Goal: Task Accomplishment & Management: Use online tool/utility

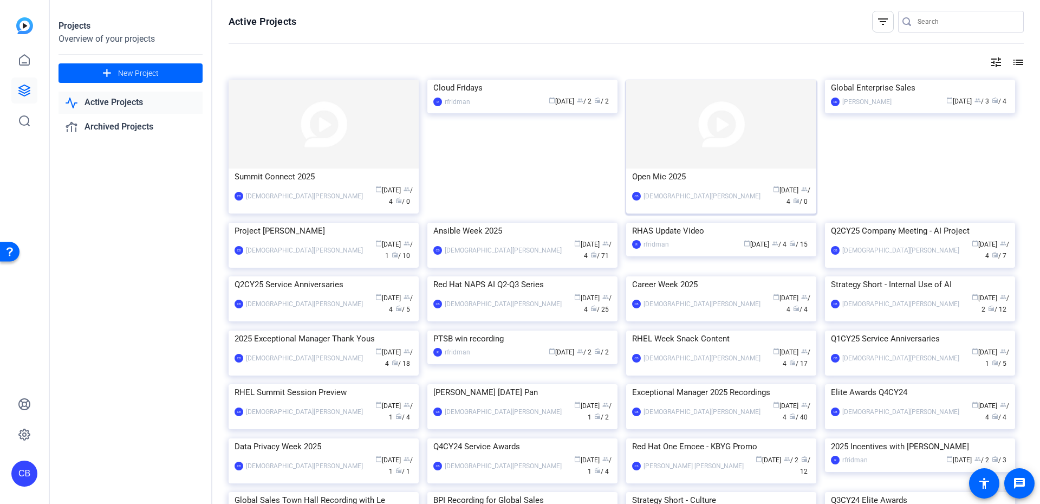
click at [631, 144] on img at bounding box center [721, 124] width 190 height 89
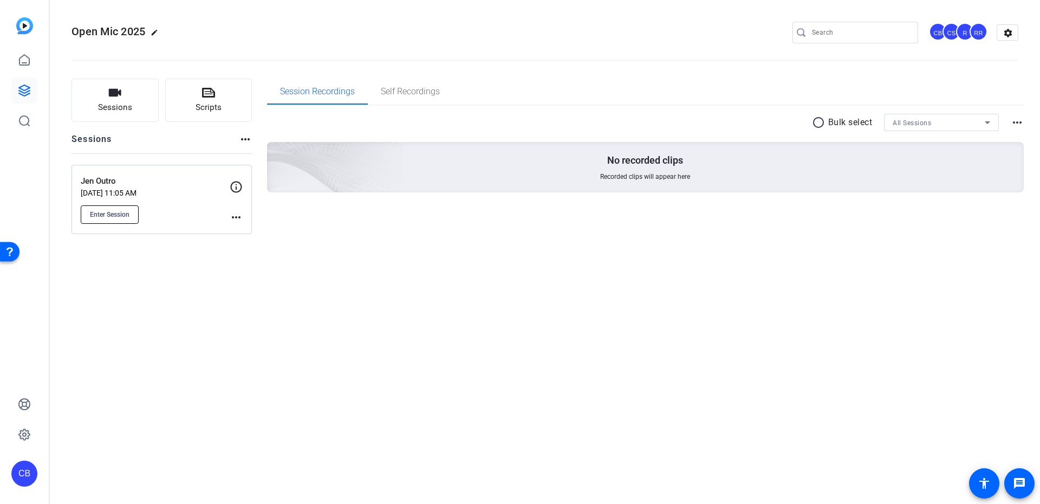
click at [96, 210] on span "Enter Session" at bounding box center [110, 214] width 40 height 9
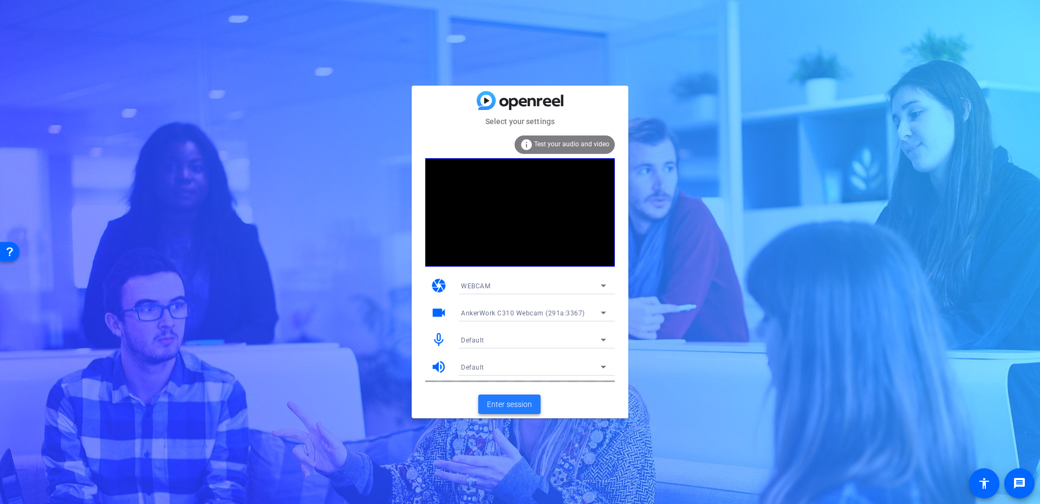
click at [530, 407] on span "Enter session" at bounding box center [509, 404] width 45 height 11
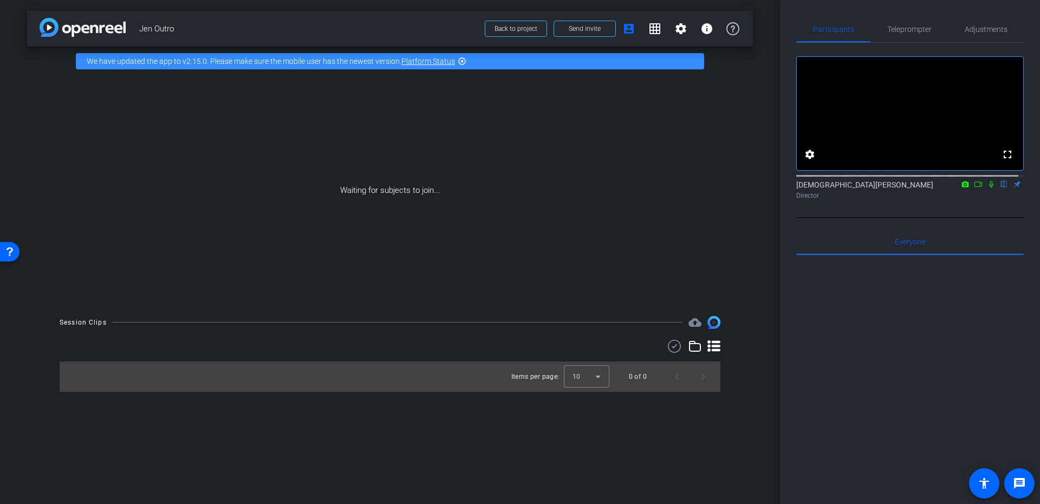
click at [985, 189] on mat-icon at bounding box center [991, 184] width 13 height 10
click at [975, 187] on icon at bounding box center [978, 183] width 8 height 5
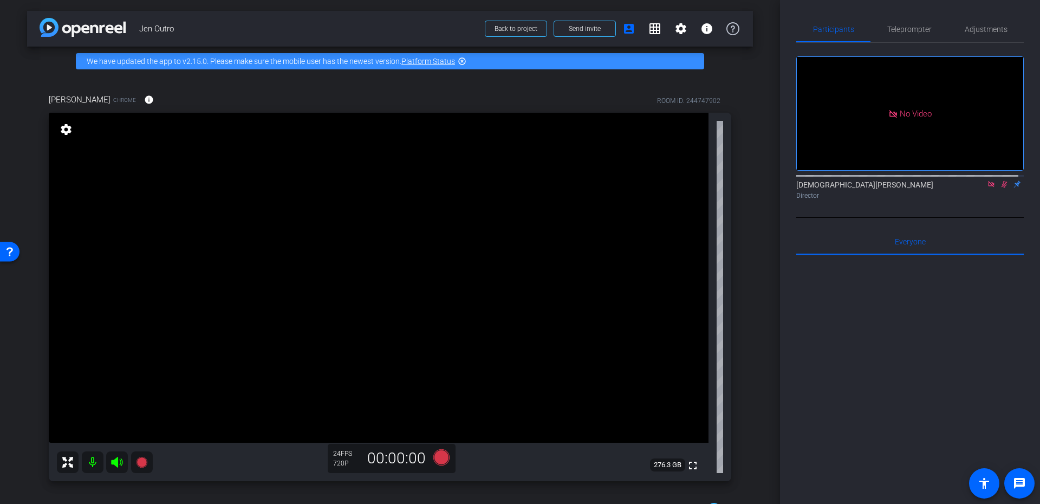
click at [1001, 188] on icon at bounding box center [1004, 184] width 6 height 7
click at [988, 187] on icon at bounding box center [991, 184] width 6 height 6
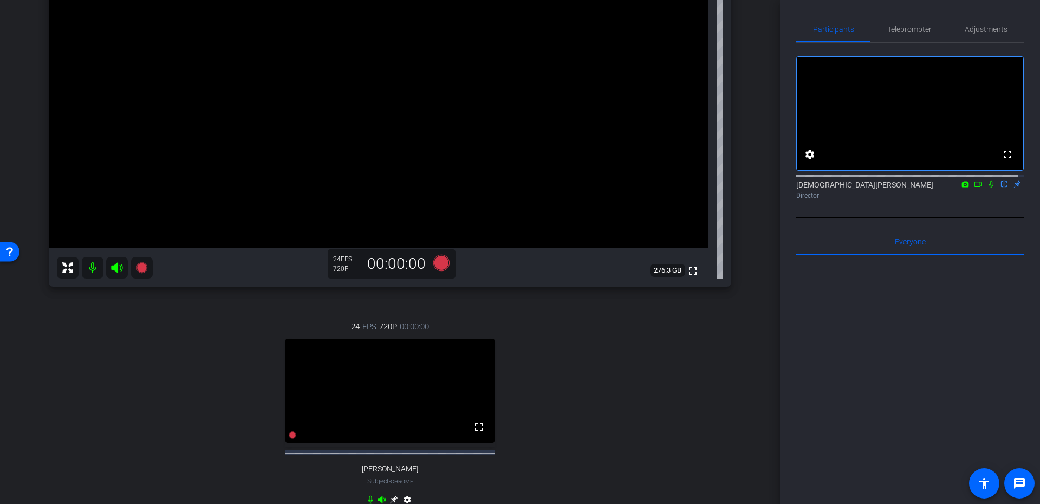
scroll to position [195, 0]
click at [977, 23] on span "Adjustments" at bounding box center [985, 29] width 43 height 26
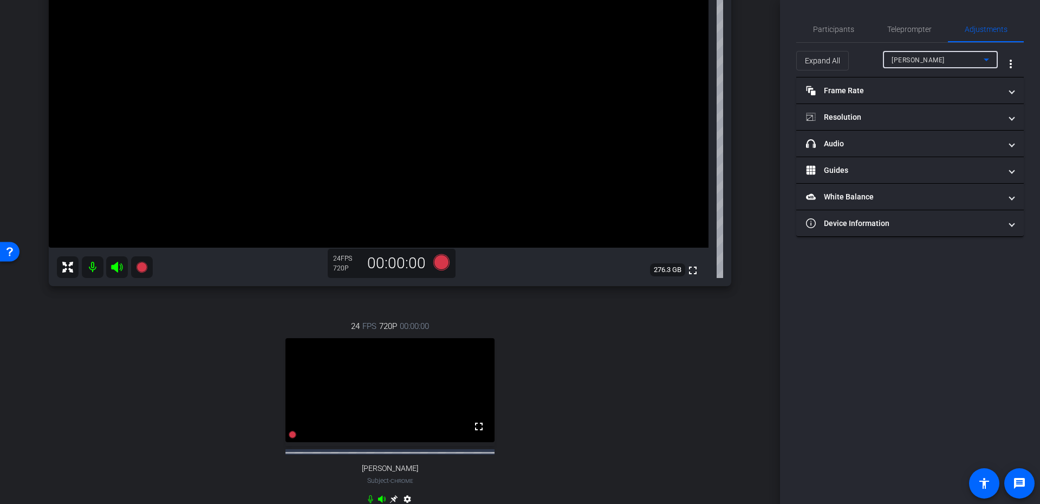
click at [956, 54] on div "Veronica Goudzward" at bounding box center [937, 60] width 92 height 14
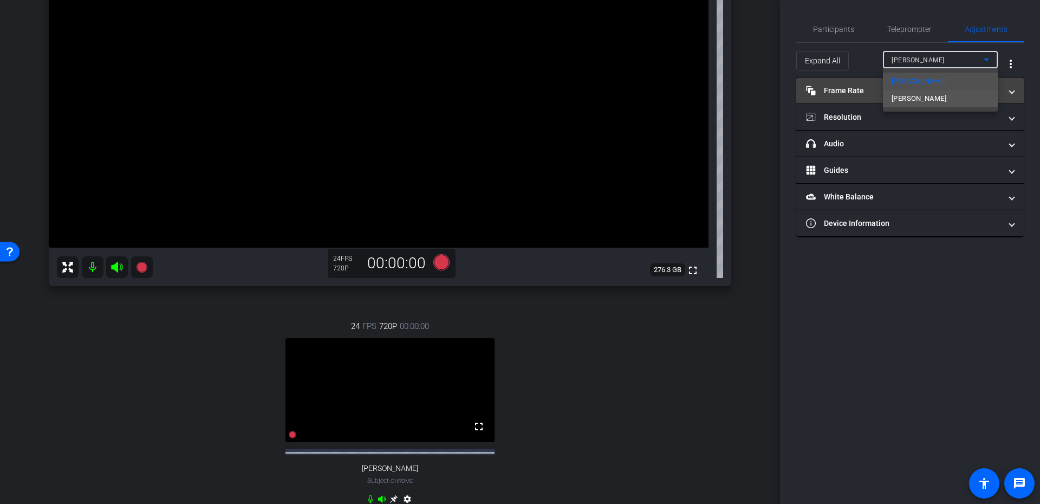
click at [928, 97] on mat-option "Jen" at bounding box center [940, 98] width 115 height 17
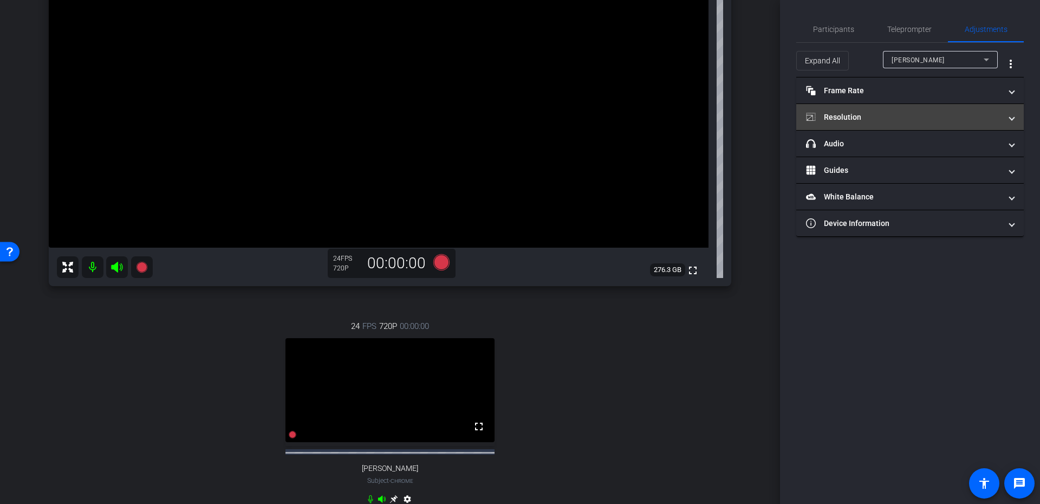
click at [907, 123] on mat-expansion-panel-header "Resolution" at bounding box center [909, 117] width 227 height 26
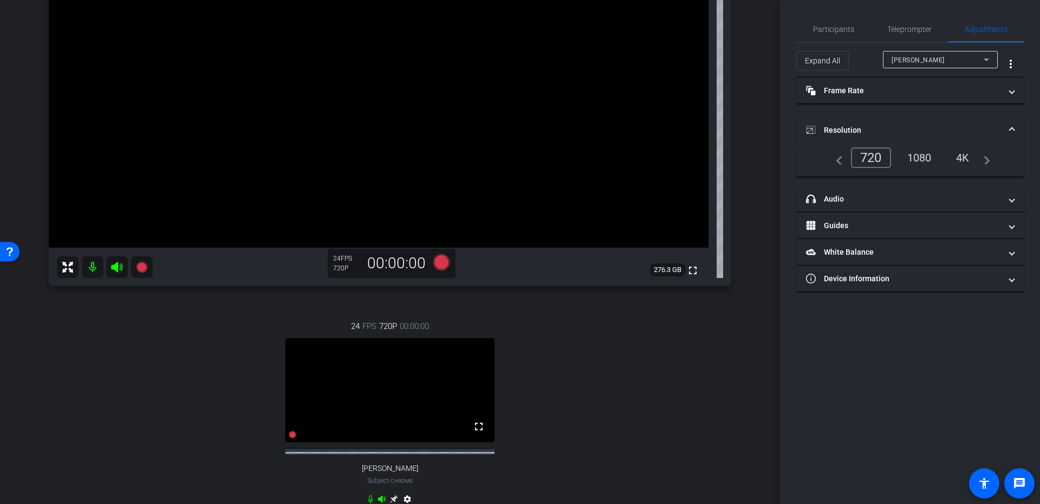
click at [928, 160] on div "1080" at bounding box center [919, 157] width 41 height 18
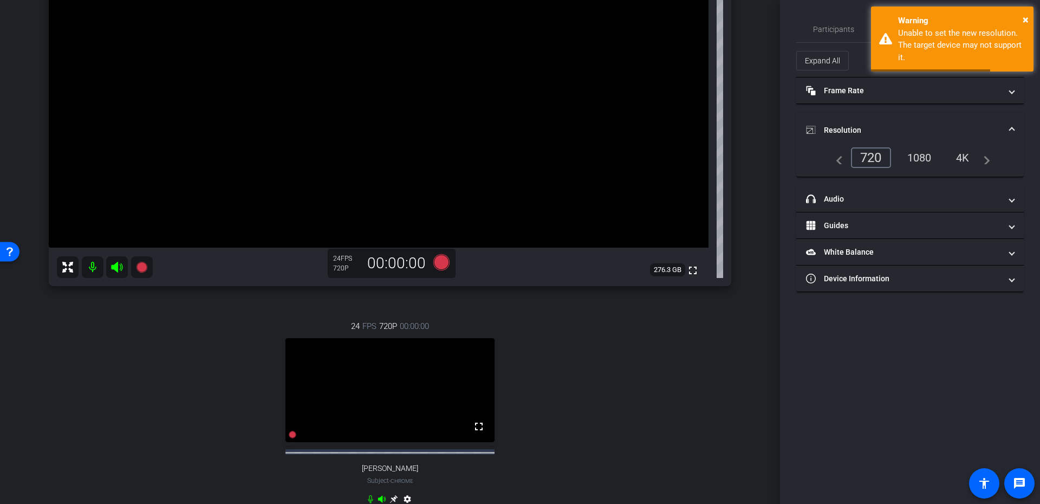
click at [1009, 131] on span at bounding box center [1011, 130] width 4 height 11
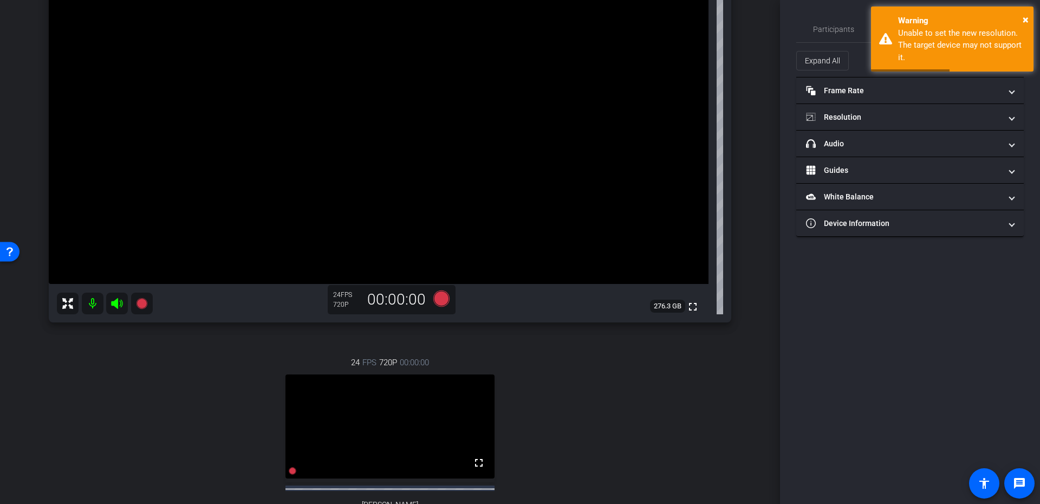
scroll to position [130, 0]
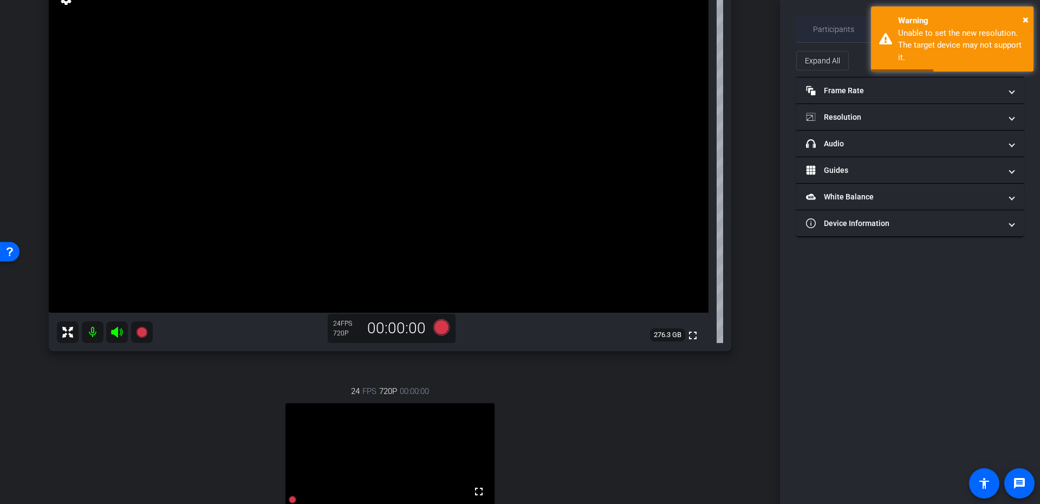
click at [840, 29] on span "Participants" at bounding box center [833, 29] width 41 height 8
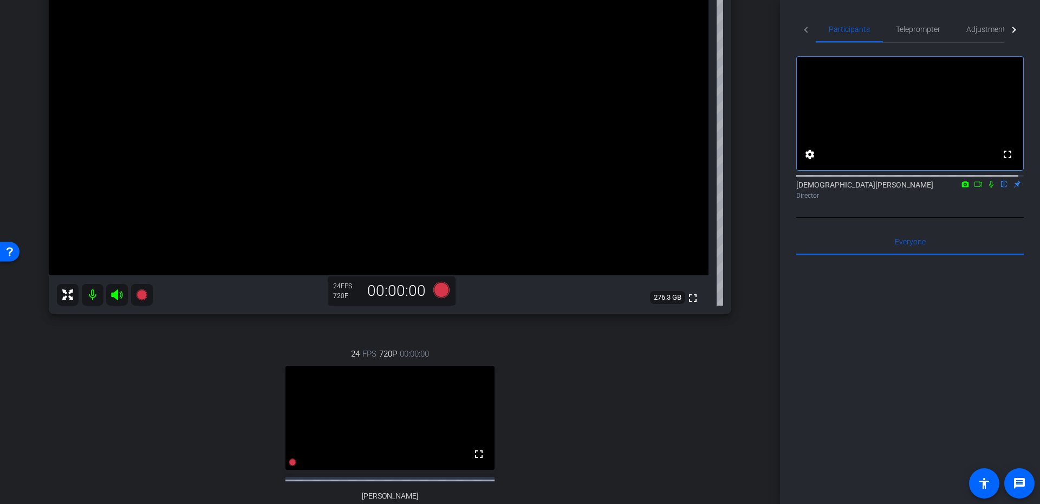
scroll to position [195, 0]
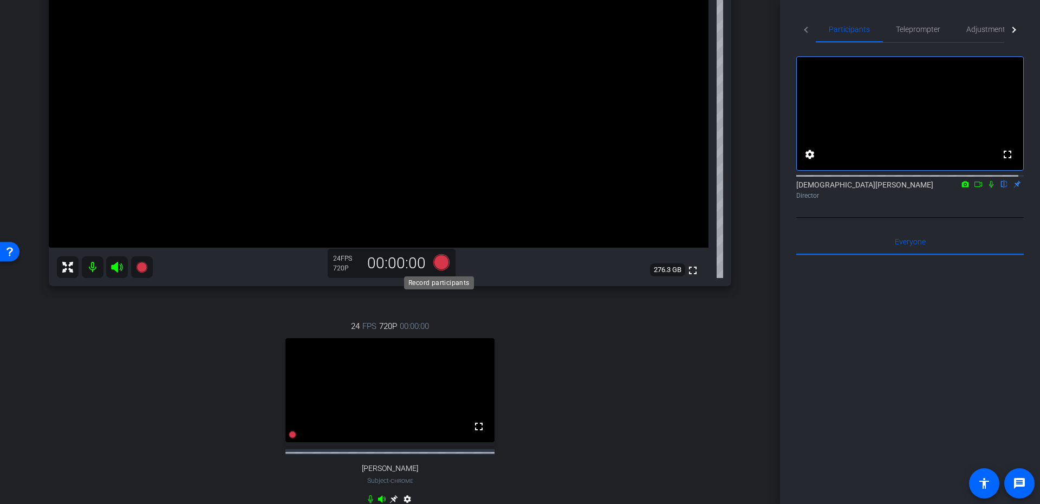
click at [440, 264] on icon at bounding box center [441, 261] width 16 height 16
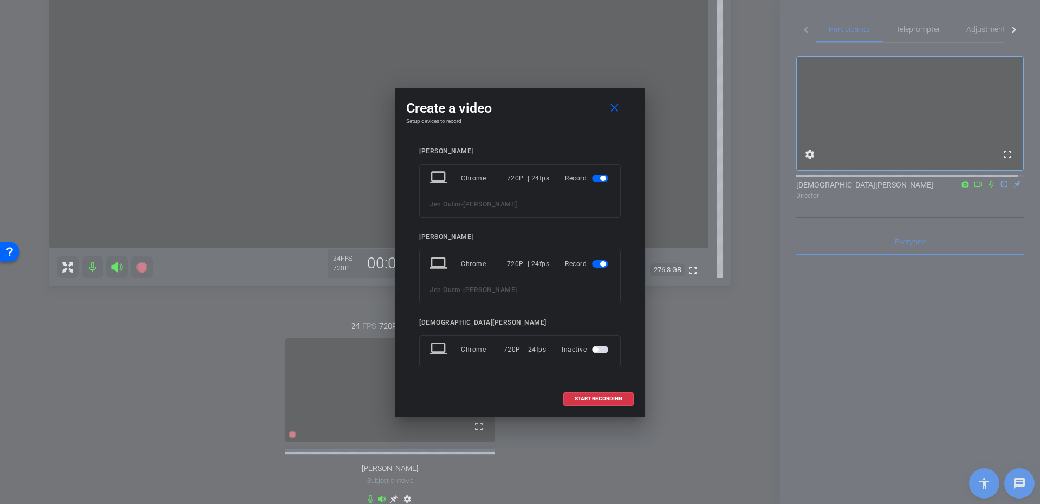
click at [601, 181] on span "button" at bounding box center [600, 178] width 16 height 8
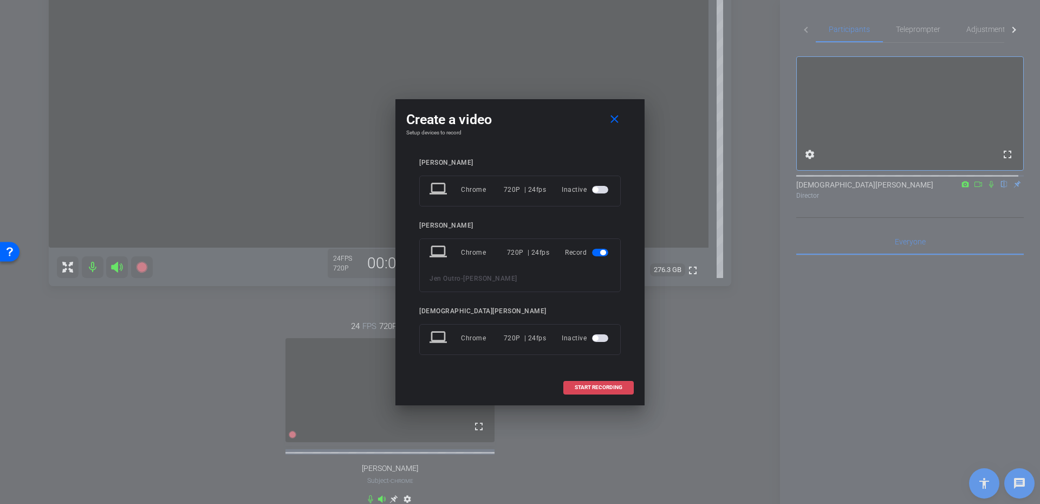
click at [612, 386] on span "START RECORDING" at bounding box center [599, 386] width 48 height 5
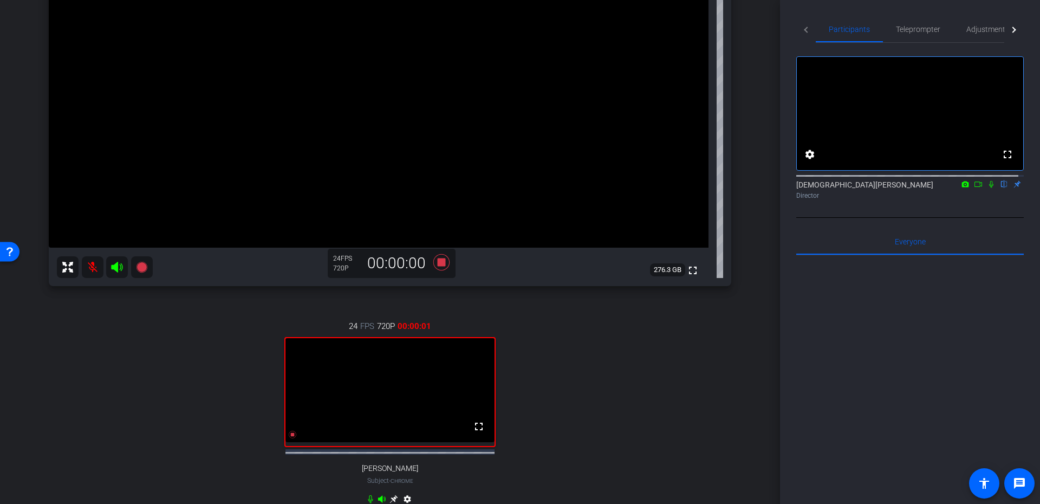
click at [987, 188] on icon at bounding box center [991, 184] width 9 height 8
click at [974, 188] on icon at bounding box center [978, 184] width 9 height 8
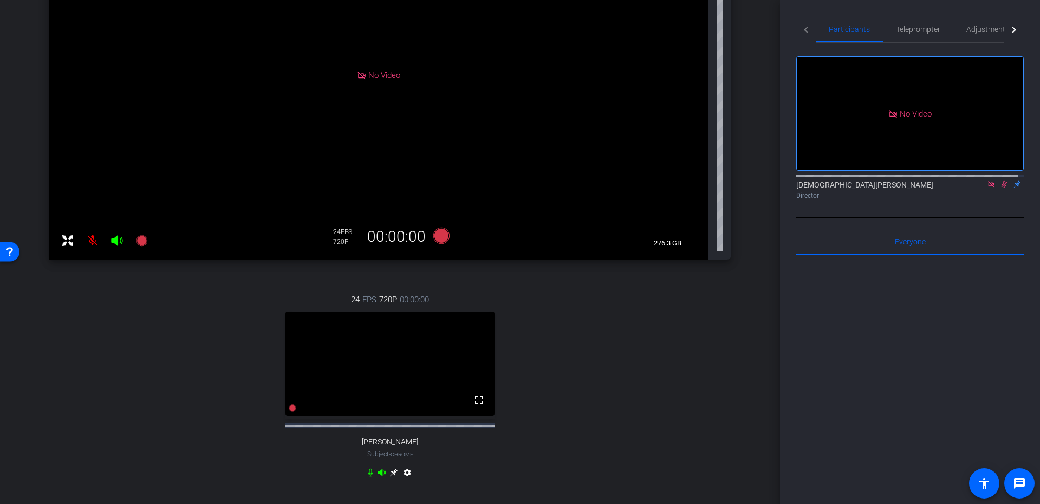
scroll to position [218, 0]
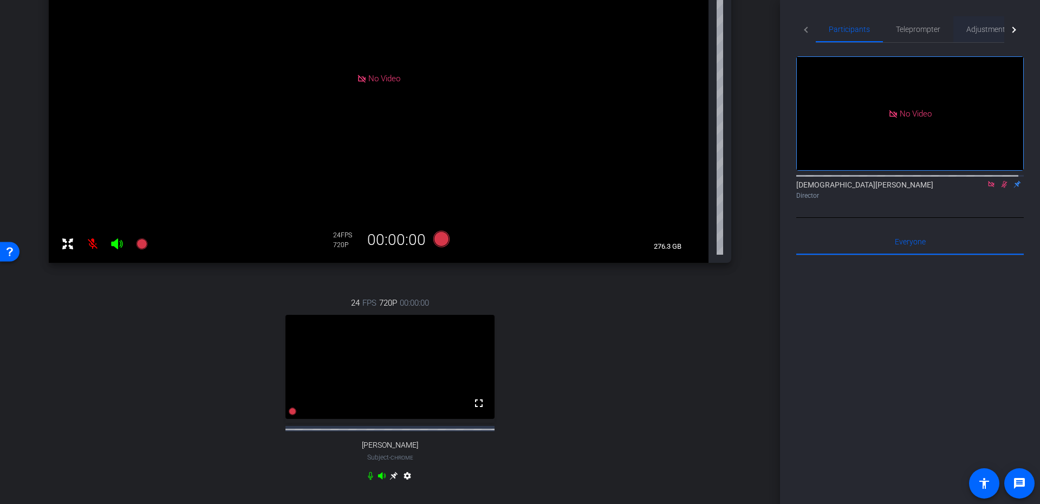
click at [980, 31] on span "Adjustments" at bounding box center [987, 29] width 43 height 8
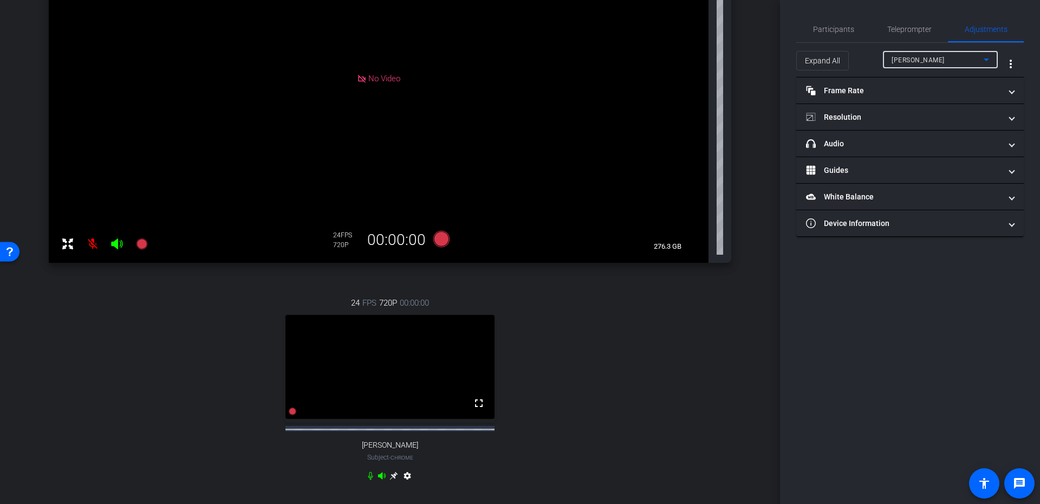
click at [937, 56] on span "Veronica Goudzward" at bounding box center [917, 60] width 53 height 8
click at [922, 98] on mat-option "Jen" at bounding box center [940, 98] width 115 height 17
click at [865, 141] on mat-panel-title "headphone icon Audio" at bounding box center [903, 143] width 195 height 11
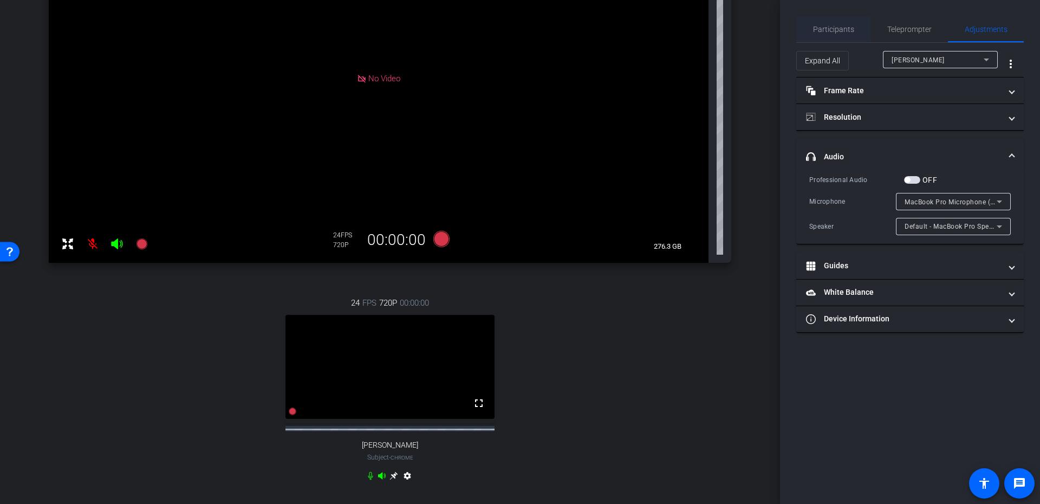
click at [842, 25] on span "Participants" at bounding box center [833, 29] width 41 height 8
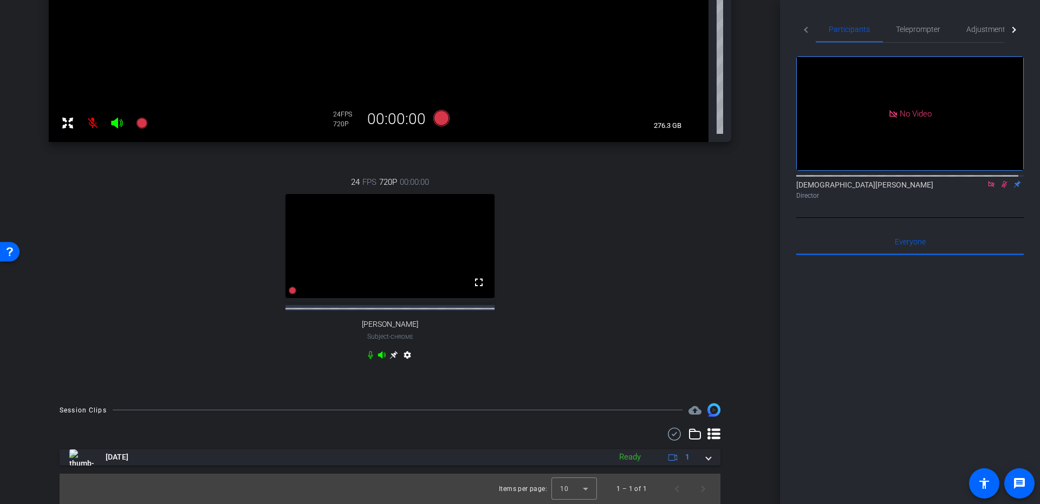
scroll to position [348, 0]
click at [989, 31] on span "Adjustments" at bounding box center [987, 29] width 43 height 8
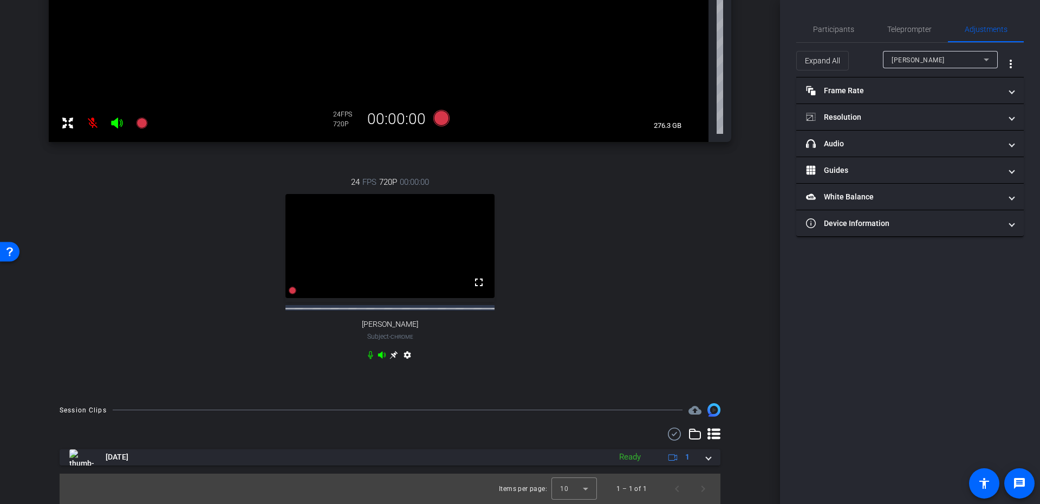
click at [943, 68] on div at bounding box center [940, 74] width 115 height 12
click at [942, 61] on span "Veronica Goudzward" at bounding box center [917, 60] width 53 height 8
click at [899, 146] on mat-panel-title "headphone icon Audio" at bounding box center [903, 143] width 195 height 11
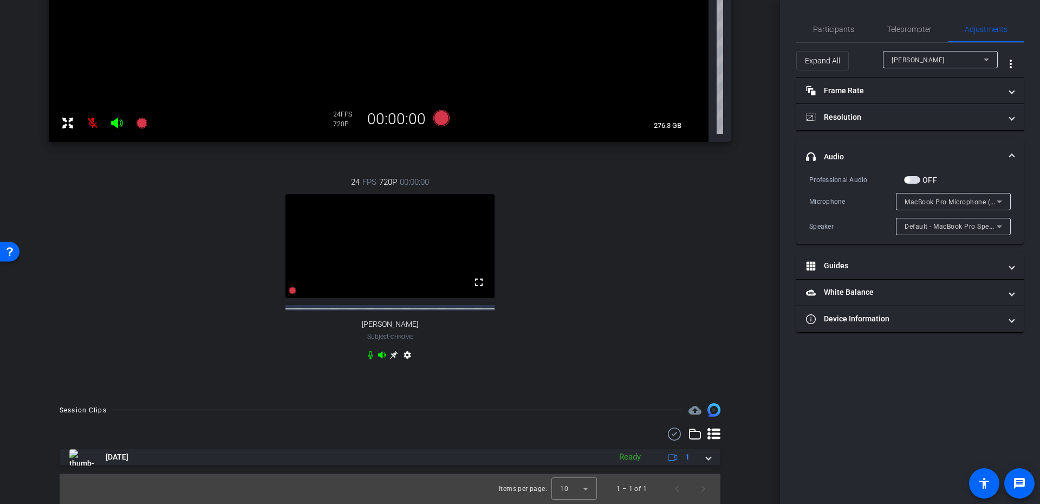
click at [945, 200] on span "MacBook Pro Microphone (Built-in)" at bounding box center [959, 201] width 110 height 9
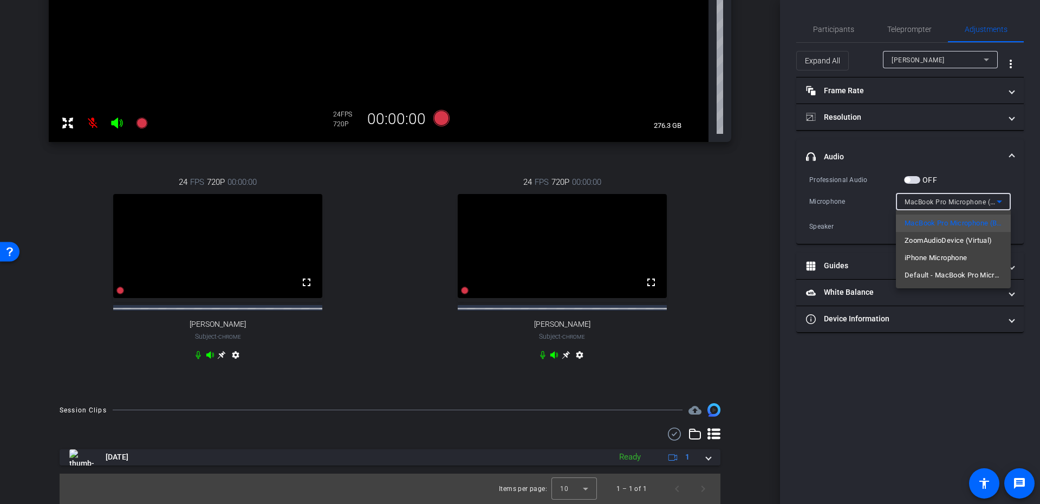
click at [945, 200] on div at bounding box center [520, 252] width 1040 height 504
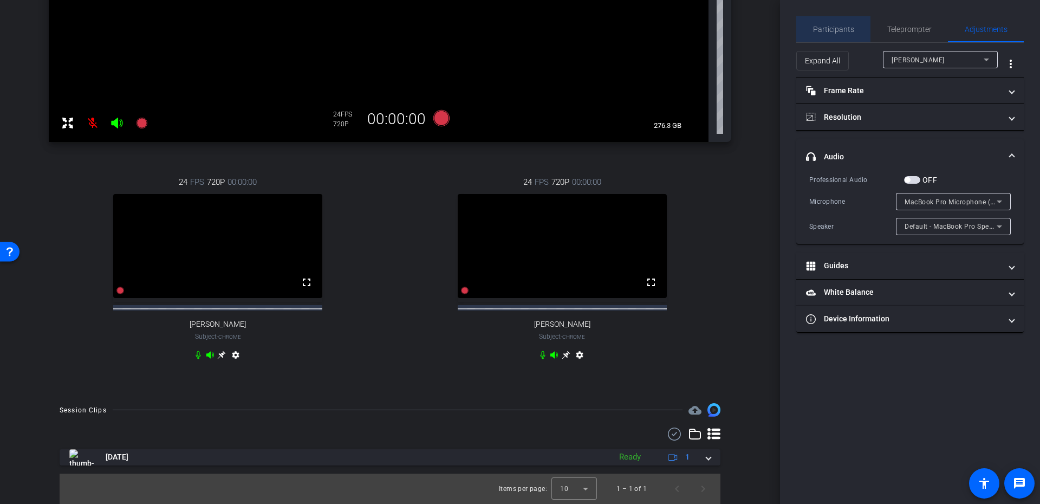
click at [835, 23] on span "Participants" at bounding box center [833, 29] width 41 height 26
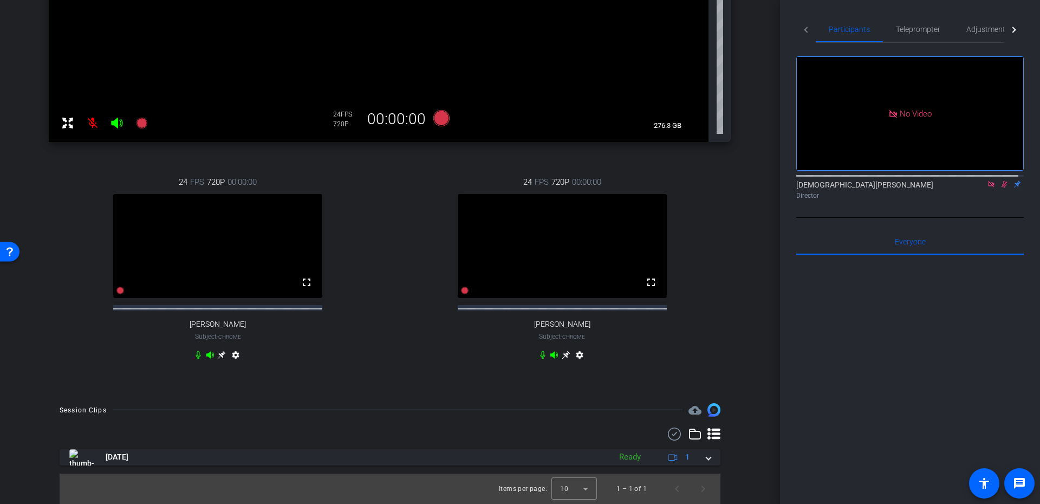
click at [1000, 180] on icon at bounding box center [1004, 184] width 9 height 8
click at [987, 180] on icon at bounding box center [991, 184] width 9 height 8
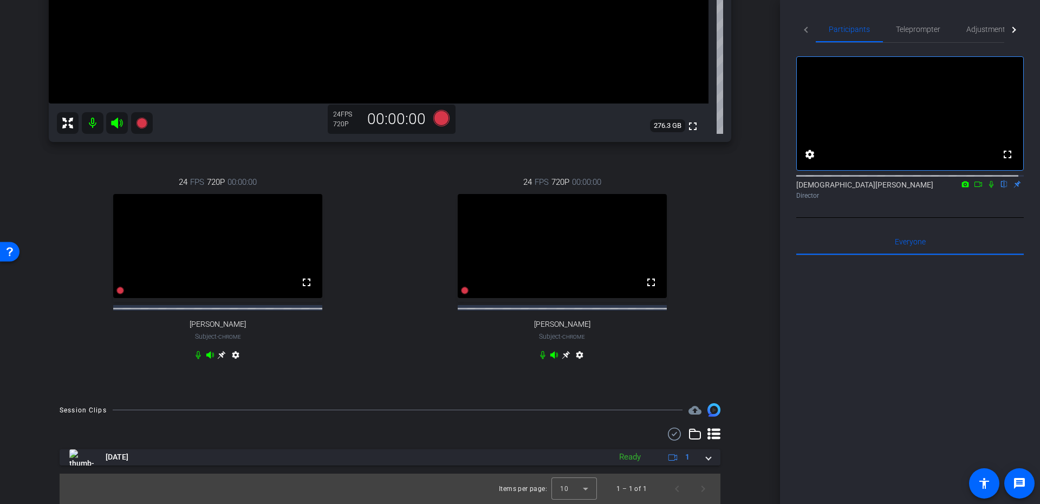
drag, startPoint x: 1029, startPoint y: 27, endPoint x: 1042, endPoint y: 25, distance: 12.6
click at [1039, 25] on html "Accessibility Screen-Reader Guide, Feedback, and Issue Reporting | New window m…" at bounding box center [520, 252] width 1040 height 504
click at [983, 21] on span "Adjustments" at bounding box center [987, 29] width 43 height 26
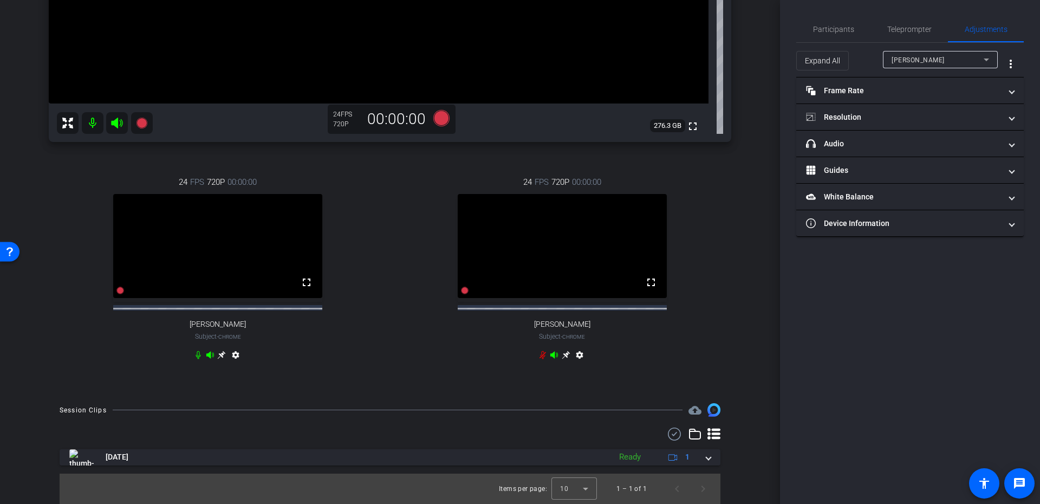
click at [943, 52] on div "Expand All Veronica Goudzward more_vert" at bounding box center [909, 60] width 227 height 35
click at [945, 53] on div "Veronica Goudzward" at bounding box center [937, 60] width 92 height 14
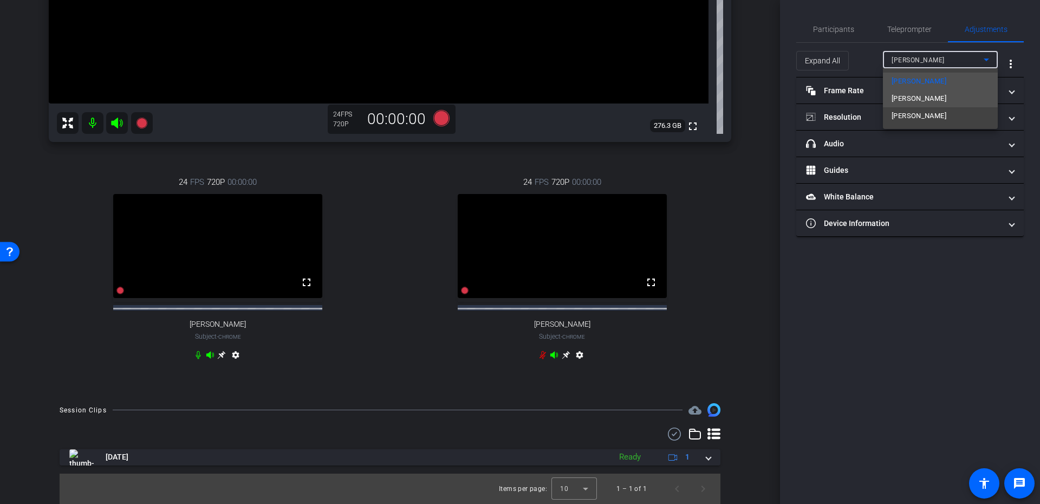
drag, startPoint x: 956, startPoint y: 112, endPoint x: 951, endPoint y: 97, distance: 15.2
click at [951, 97] on mat-option "Jen" at bounding box center [940, 98] width 115 height 17
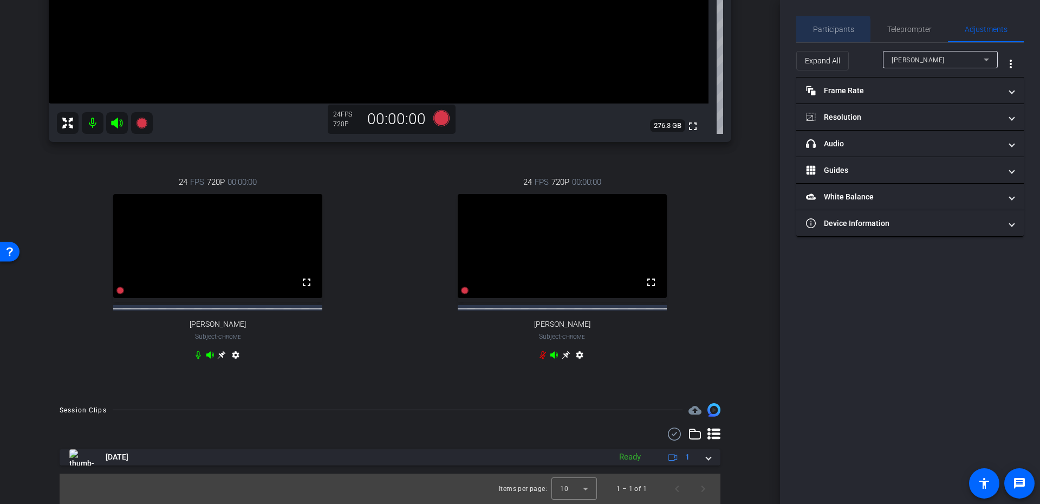
click at [822, 30] on span "Participants" at bounding box center [833, 29] width 41 height 8
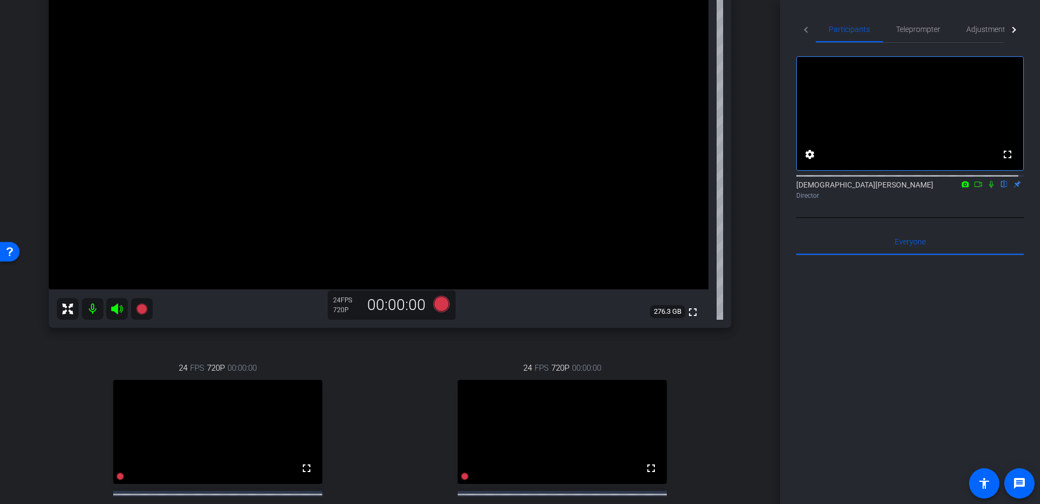
scroll to position [218, 0]
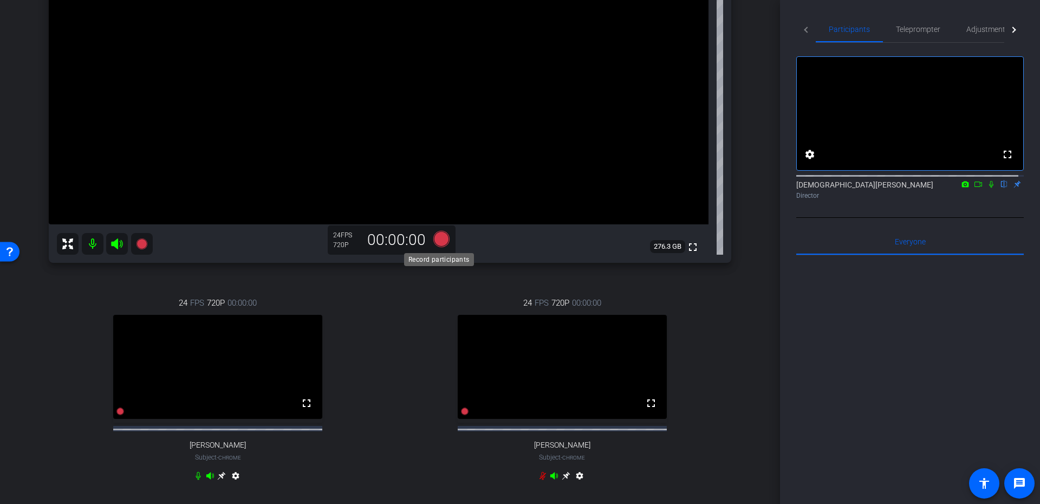
click at [434, 243] on icon at bounding box center [441, 238] width 16 height 16
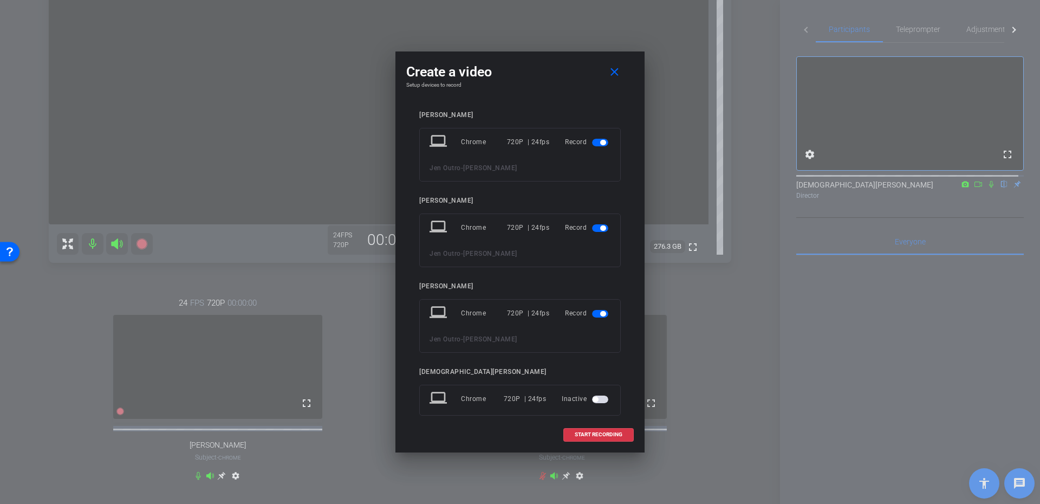
click at [594, 145] on span "button" at bounding box center [600, 143] width 16 height 8
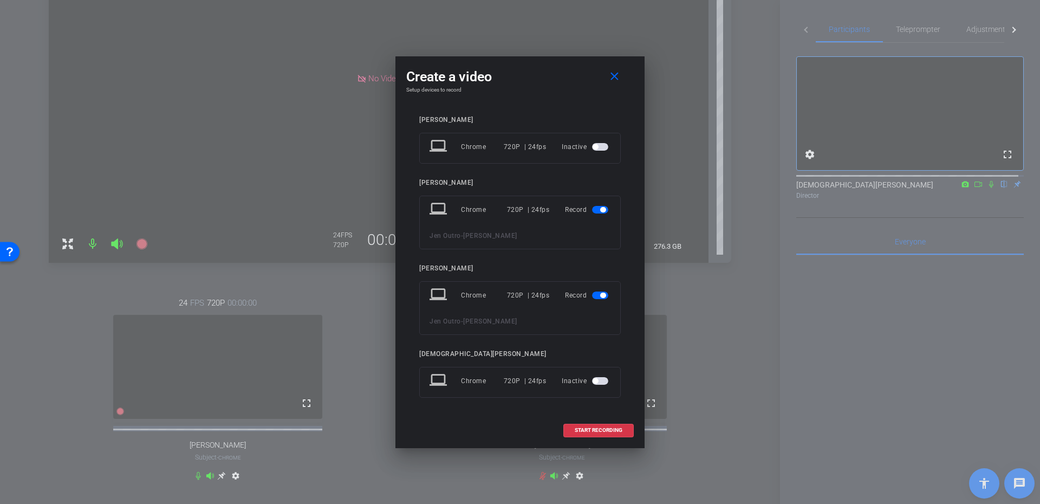
click at [596, 295] on span "button" at bounding box center [600, 295] width 16 height 8
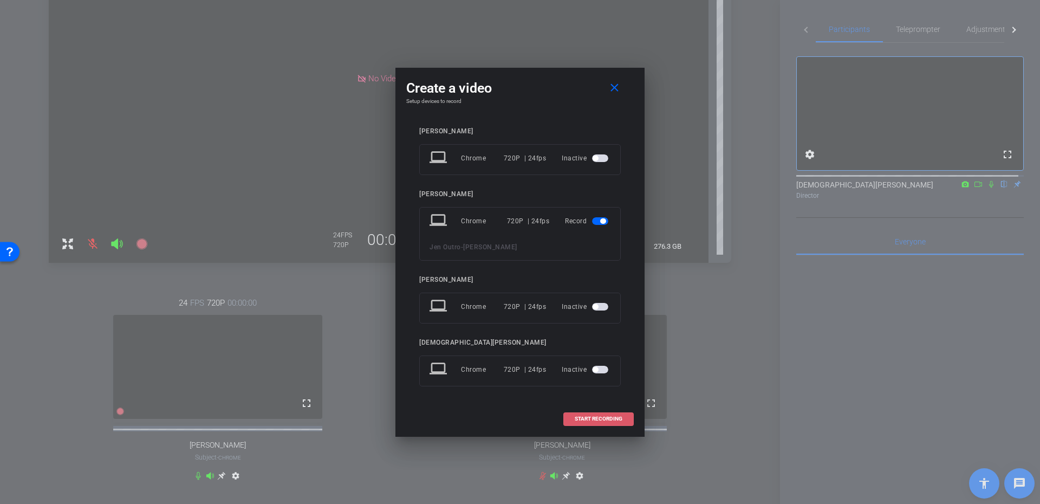
click at [609, 416] on span "START RECORDING" at bounding box center [599, 418] width 48 height 5
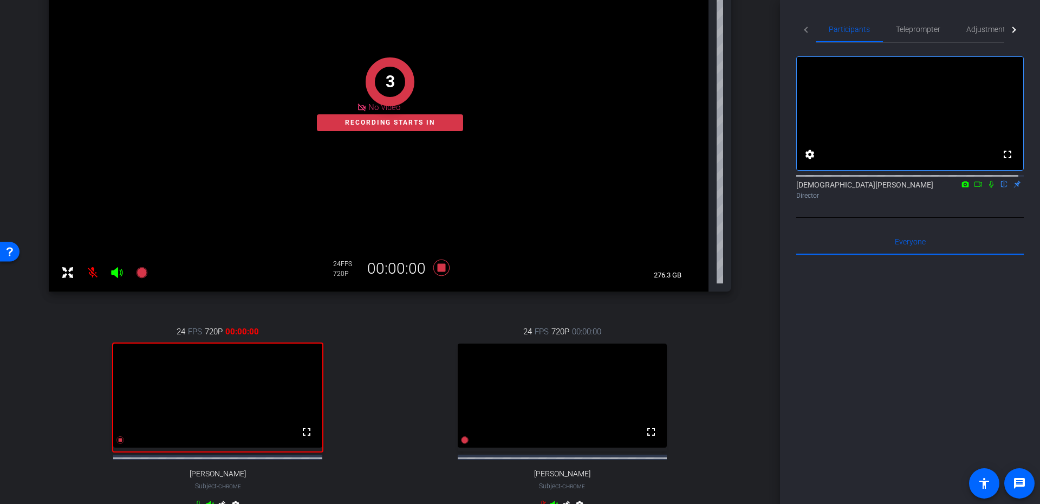
scroll to position [153, 0]
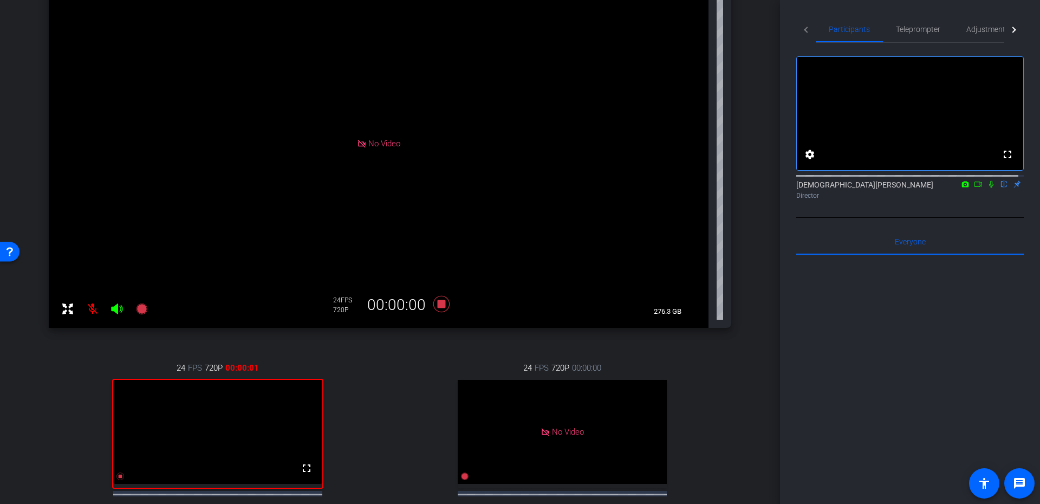
click at [989, 188] on icon at bounding box center [991, 184] width 4 height 7
click at [974, 188] on icon at bounding box center [978, 184] width 9 height 8
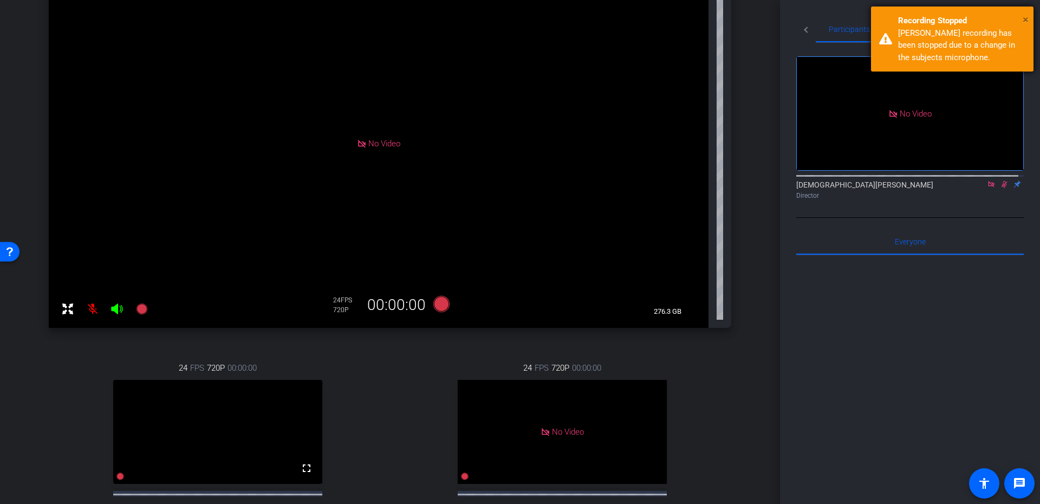
click at [1024, 15] on span "×" at bounding box center [1025, 19] width 6 height 13
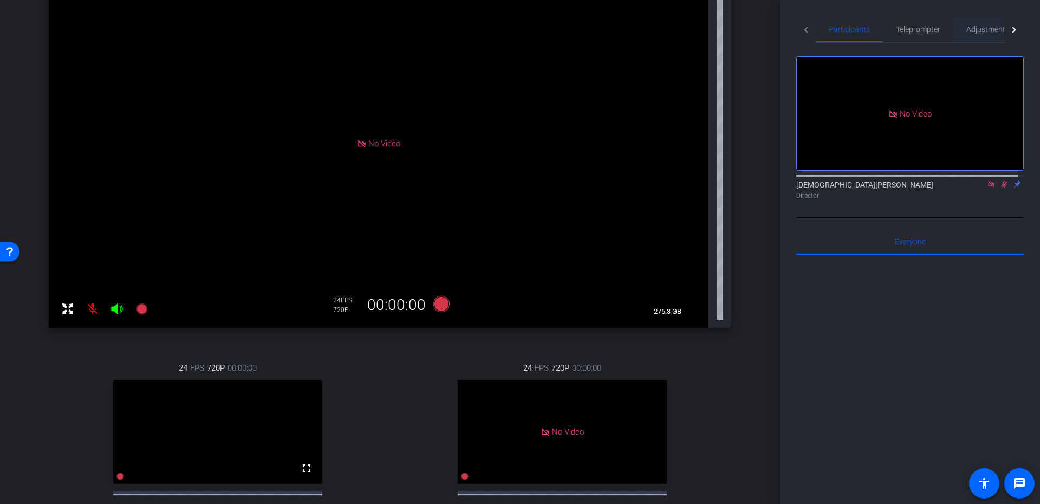
click at [970, 30] on span "Adjustments" at bounding box center [987, 29] width 43 height 8
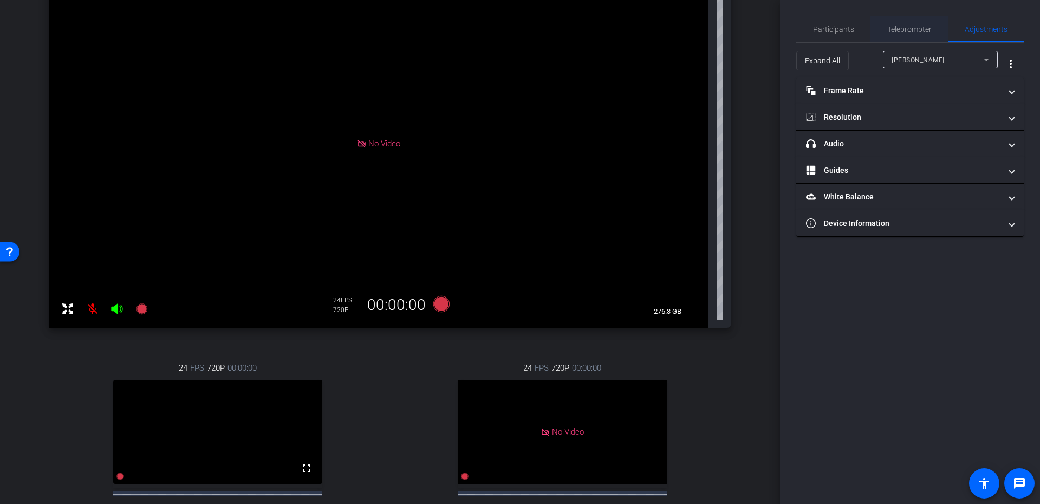
click at [924, 25] on span "Teleprompter" at bounding box center [909, 29] width 44 height 8
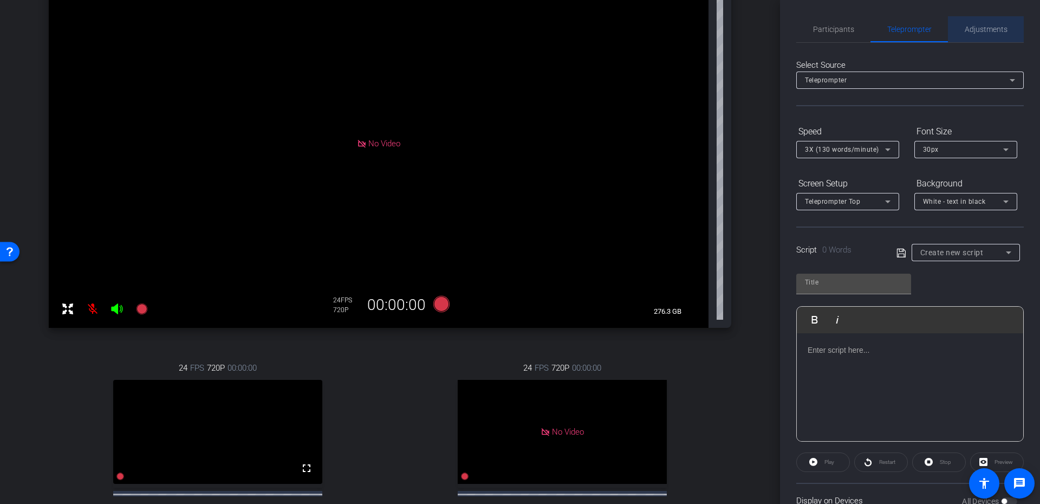
click at [983, 22] on span "Adjustments" at bounding box center [985, 29] width 43 height 26
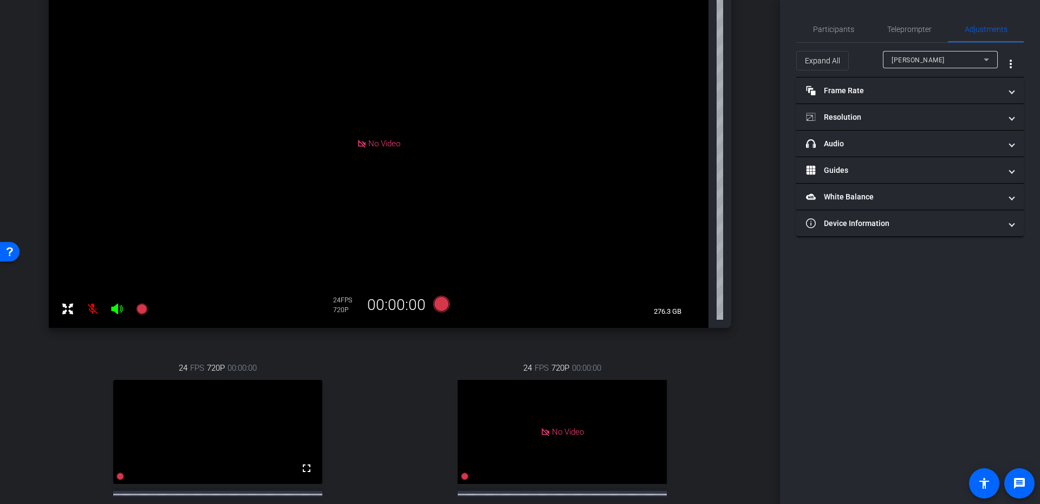
drag, startPoint x: 909, startPoint y: 69, endPoint x: 916, endPoint y: 56, distance: 14.8
click at [912, 67] on mat-form-field "Veronica Goudzward" at bounding box center [940, 59] width 115 height 17
click at [918, 51] on div "Veronica Goudzward" at bounding box center [939, 59] width 97 height 17
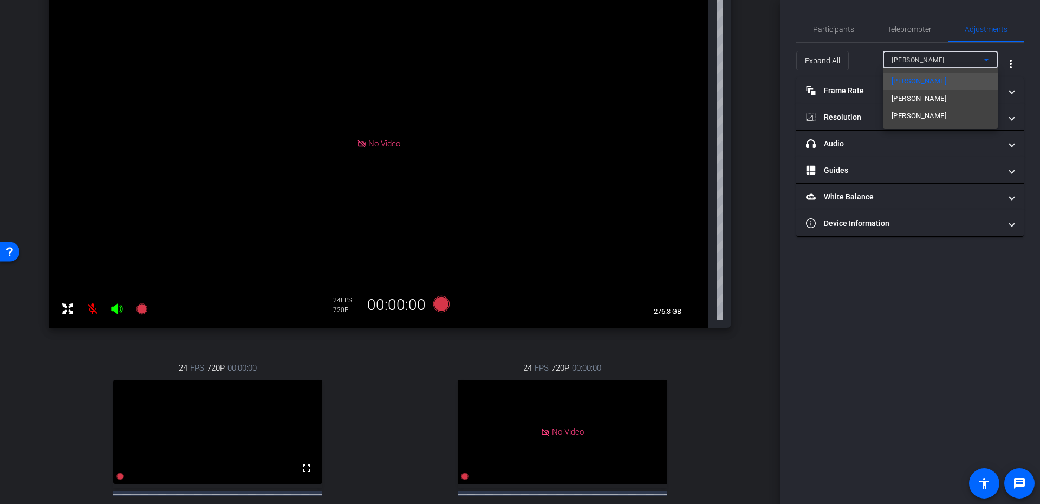
click at [907, 102] on mat-option "Jen" at bounding box center [940, 98] width 115 height 17
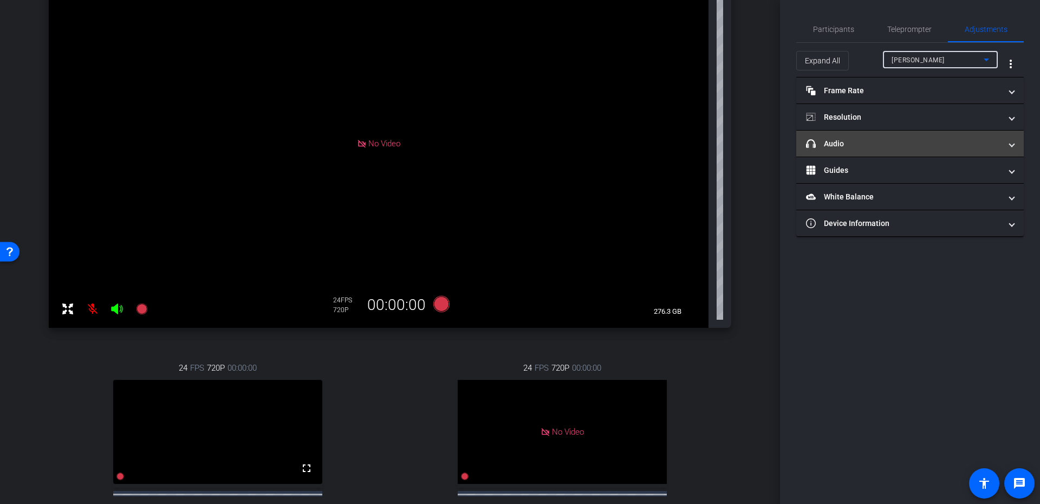
click at [887, 146] on mat-panel-title "headphone icon Audio" at bounding box center [903, 143] width 195 height 11
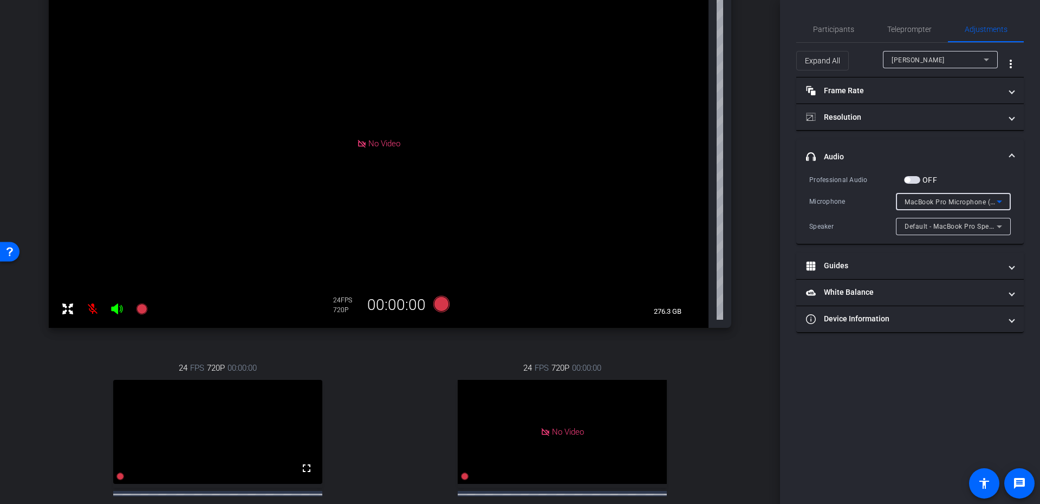
click at [909, 203] on span "MacBook Pro Microphone (Built-in)" at bounding box center [959, 201] width 110 height 9
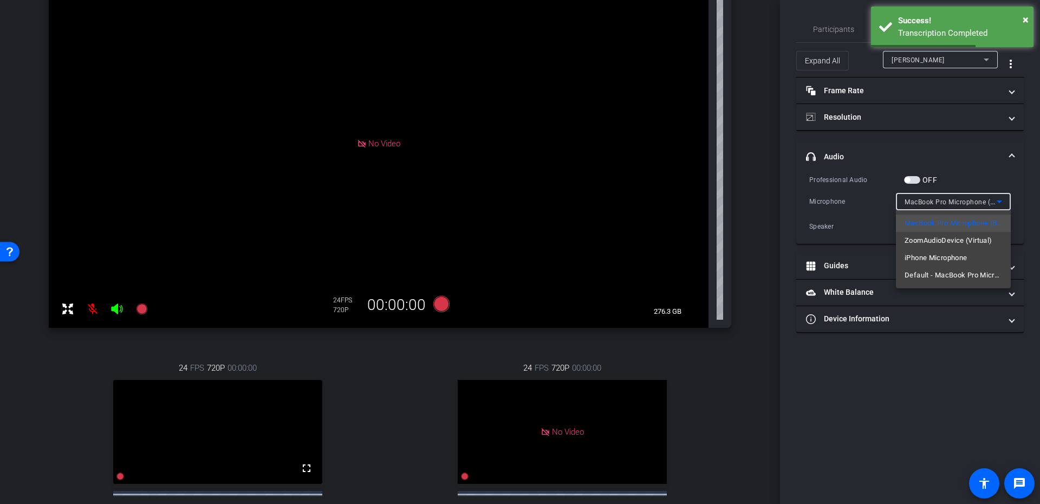
click at [909, 203] on div at bounding box center [520, 252] width 1040 height 504
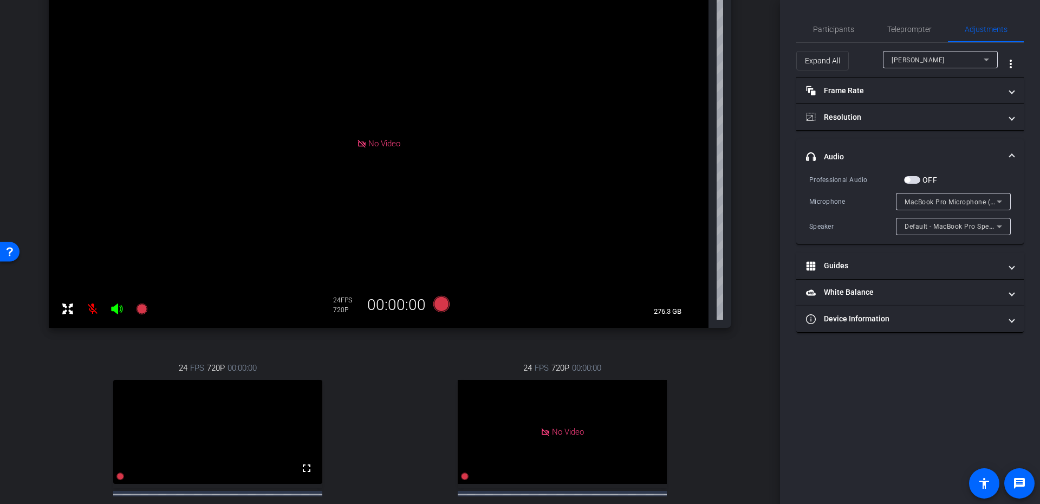
click at [914, 199] on span "MacBook Pro Microphone (Built-in)" at bounding box center [959, 201] width 110 height 9
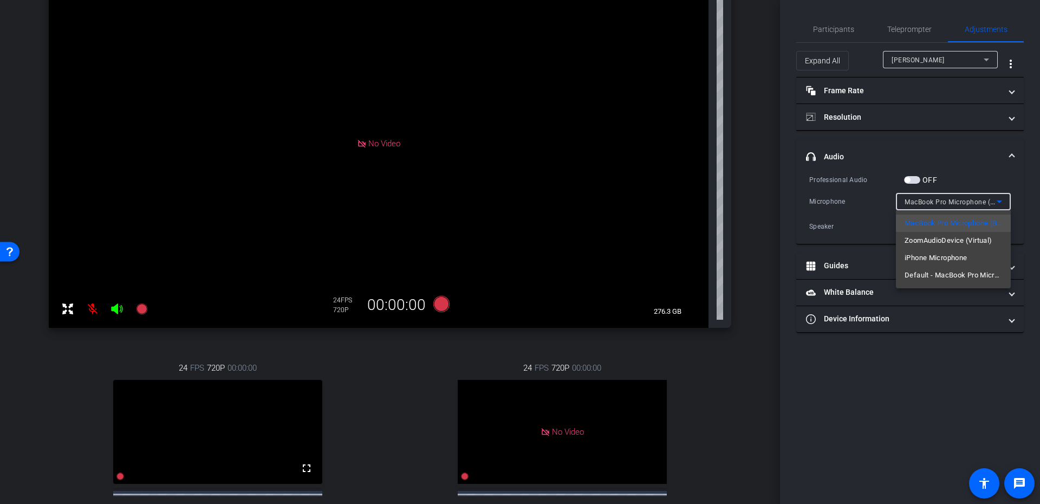
click at [914, 200] on div at bounding box center [520, 252] width 1040 height 504
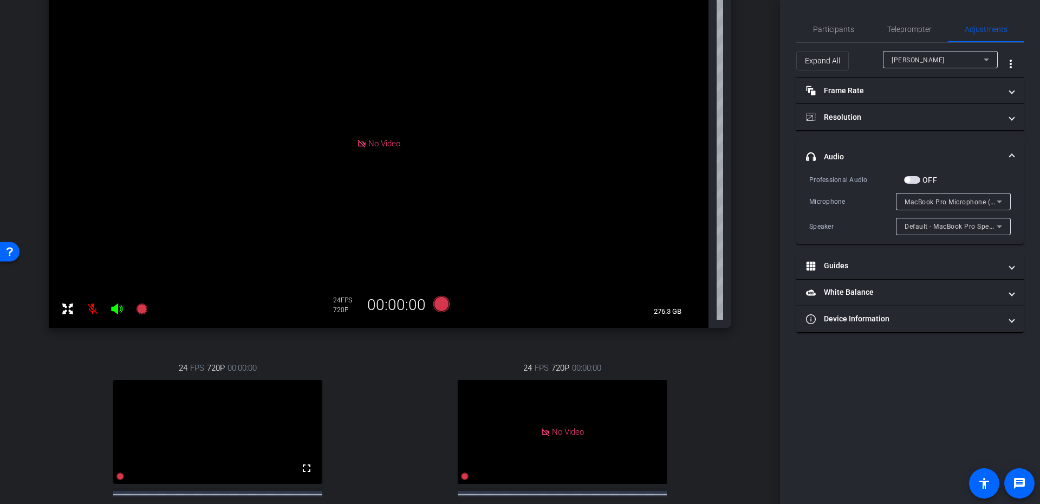
click at [912, 198] on span "MacBook Pro Microphone (Built-in)" at bounding box center [959, 201] width 110 height 9
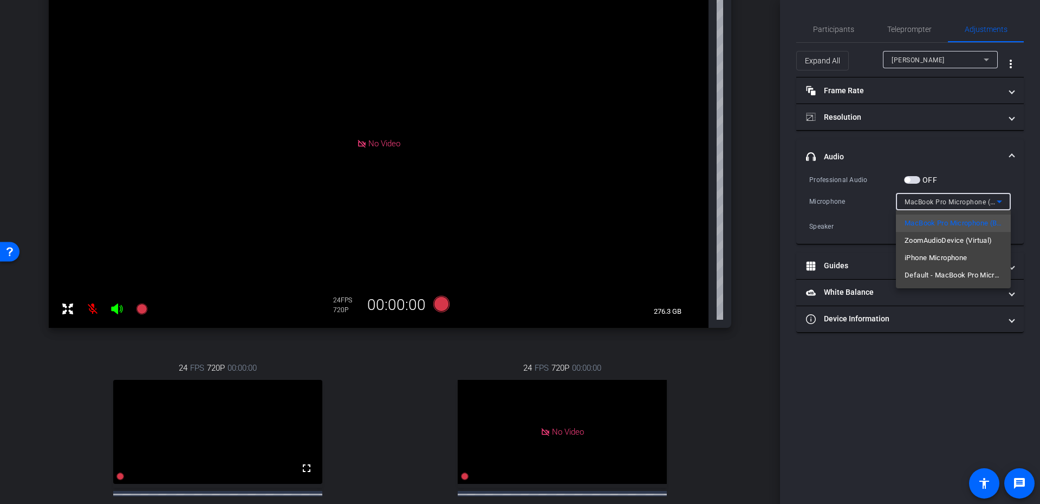
click at [884, 216] on div at bounding box center [520, 252] width 1040 height 504
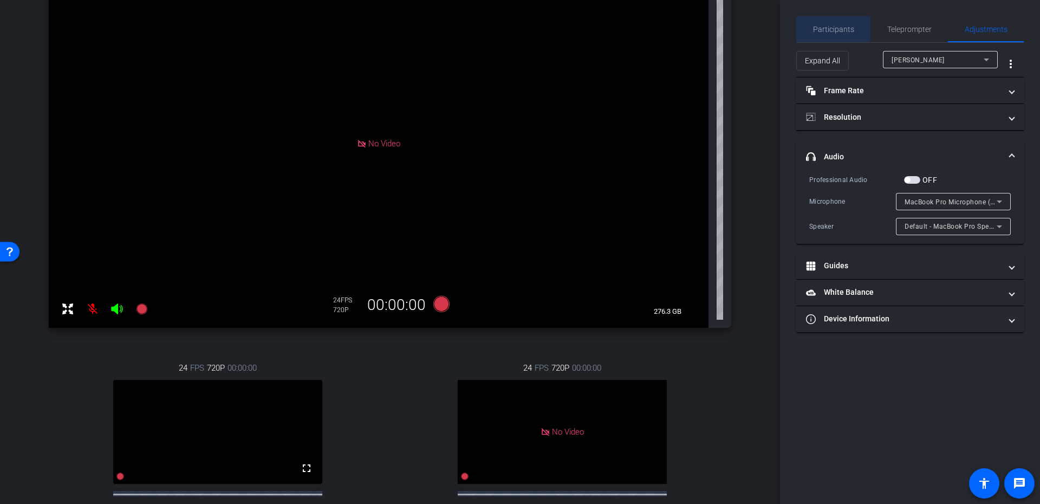
click at [832, 28] on span "Participants" at bounding box center [833, 29] width 41 height 8
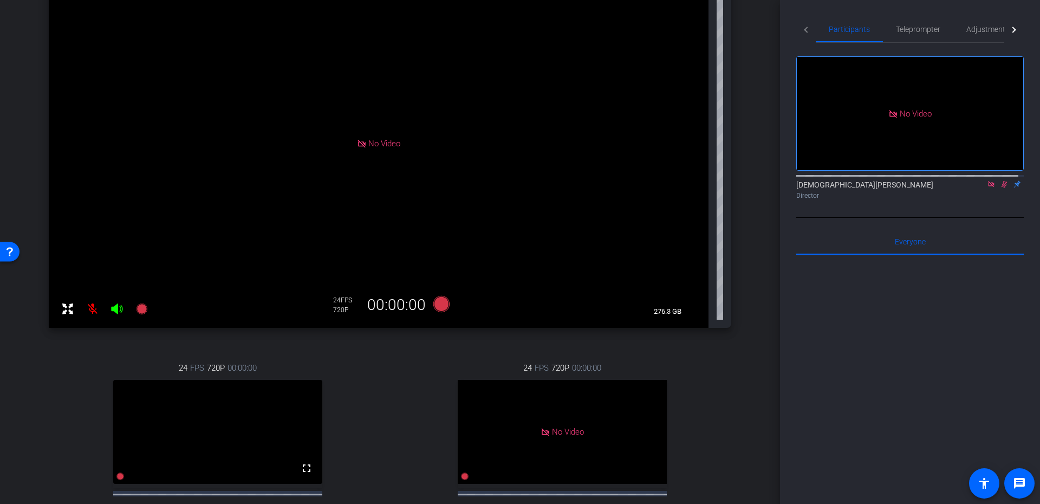
click at [1000, 180] on icon at bounding box center [1004, 184] width 9 height 8
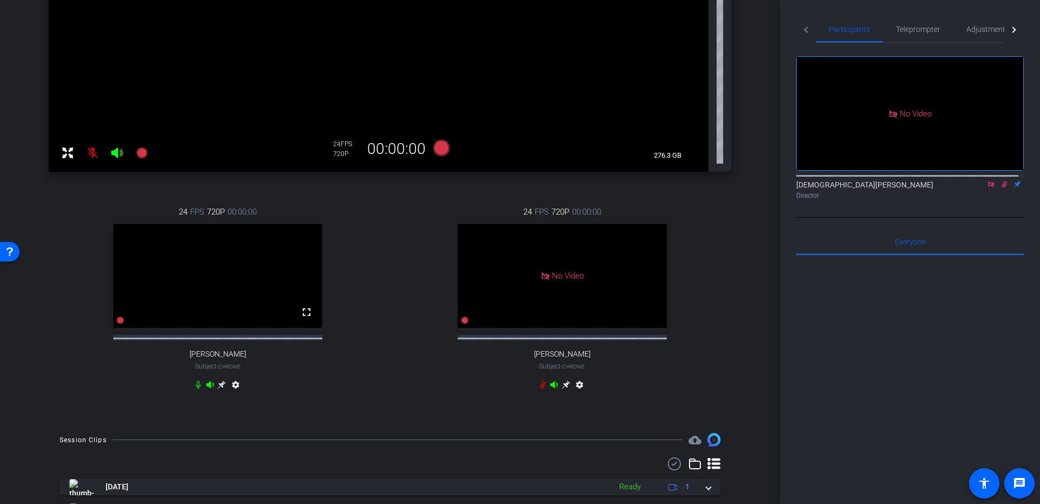
scroll to position [308, 0]
click at [1001, 181] on icon at bounding box center [1004, 184] width 6 height 7
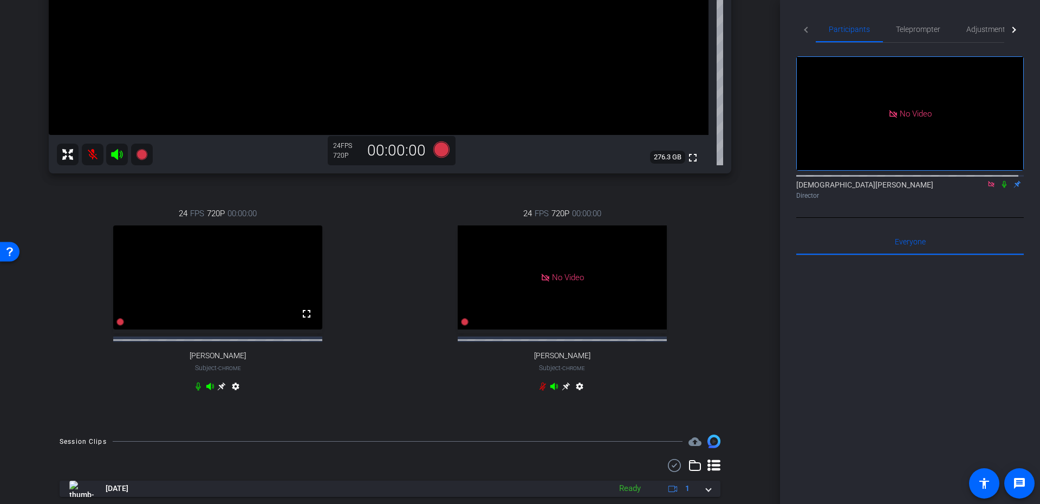
click at [985, 179] on mat-icon at bounding box center [991, 184] width 13 height 10
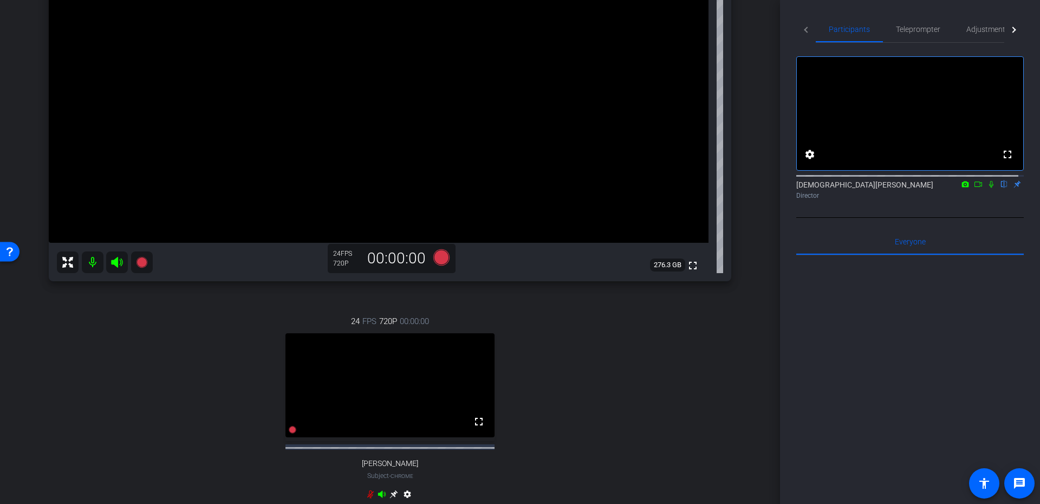
scroll to position [178, 0]
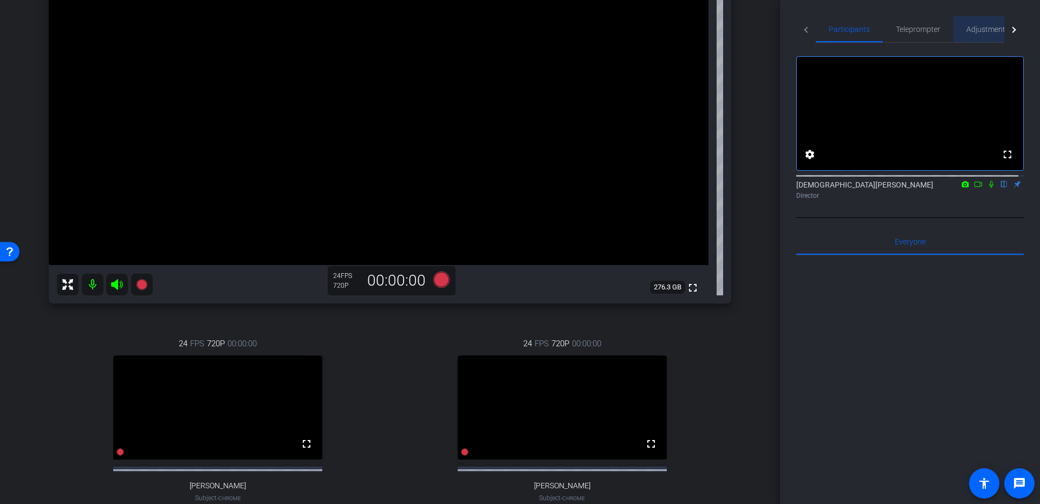
click at [982, 25] on span "Adjustments" at bounding box center [987, 29] width 43 height 8
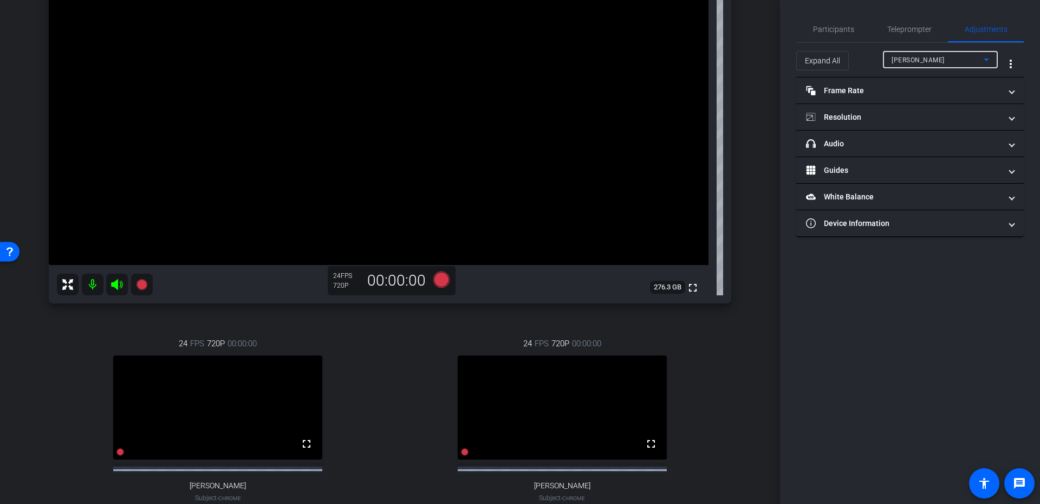
click at [919, 53] on div "Veronica Goudzward" at bounding box center [937, 60] width 92 height 14
click at [901, 110] on span "Emily Fey" at bounding box center [918, 115] width 55 height 13
click at [896, 53] on div "Emily Fey" at bounding box center [937, 60] width 92 height 14
click at [891, 92] on span "Jen" at bounding box center [918, 98] width 55 height 13
click at [867, 141] on mat-panel-title "headphone icon Audio" at bounding box center [903, 143] width 195 height 11
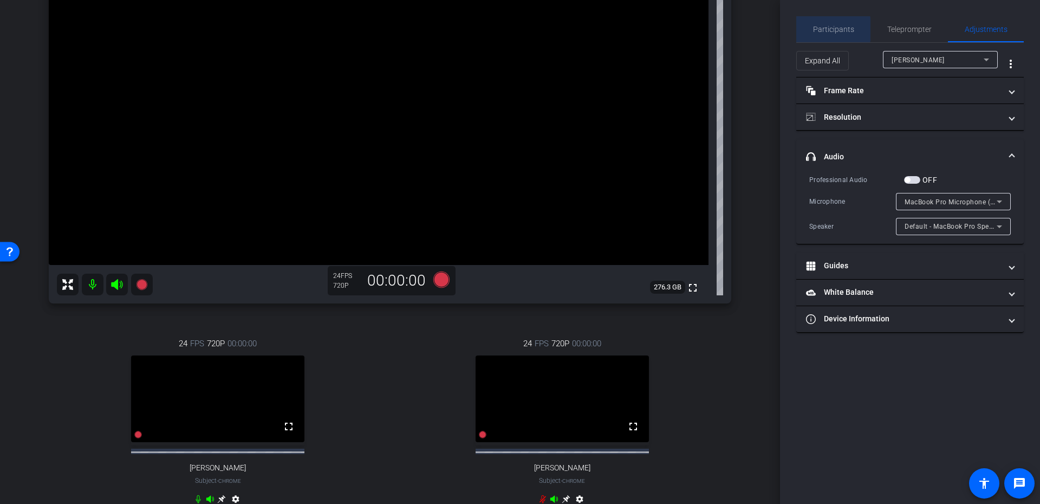
click at [815, 29] on span "Participants" at bounding box center [833, 29] width 41 height 8
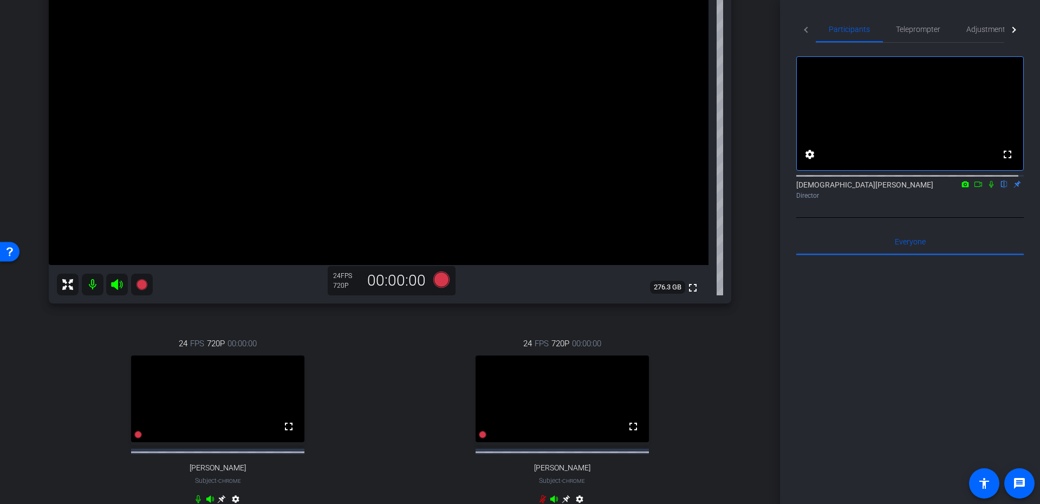
click at [1004, 25] on div at bounding box center [1013, 29] width 19 height 27
click at [970, 18] on span "Adjustments" at bounding box center [965, 29] width 43 height 26
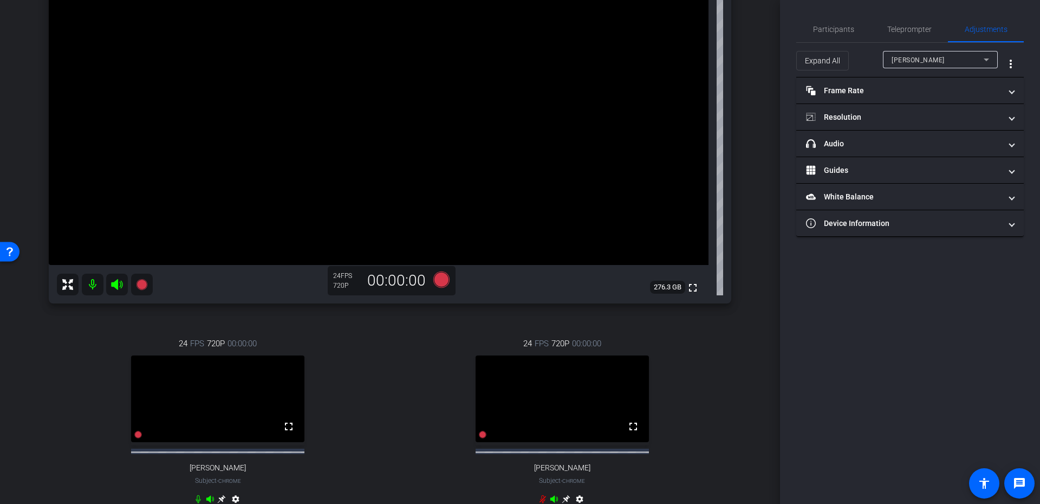
click at [908, 49] on div "Expand All Veronica Goudzward more_vert" at bounding box center [909, 60] width 227 height 35
click at [908, 53] on div "Veronica Goudzward" at bounding box center [937, 60] width 92 height 14
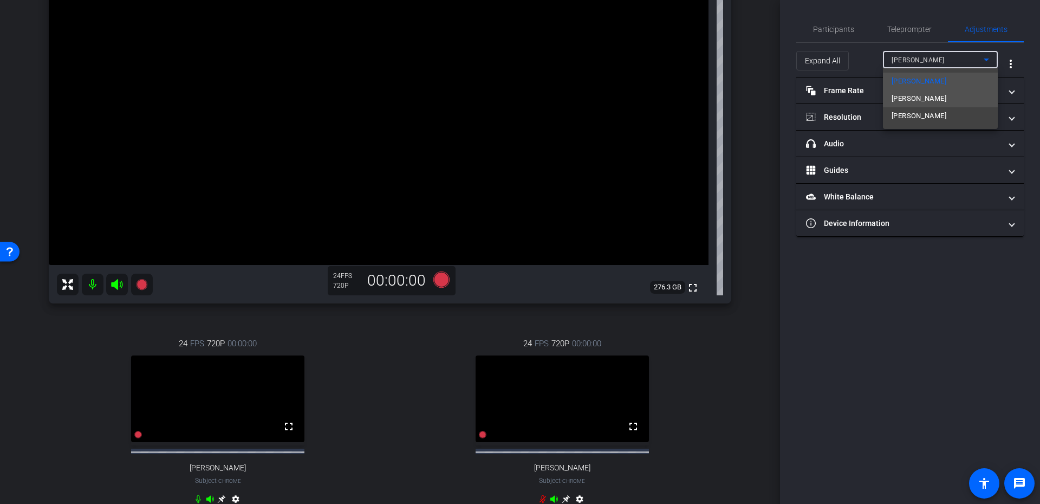
click at [907, 99] on mat-option "Jen" at bounding box center [940, 98] width 115 height 17
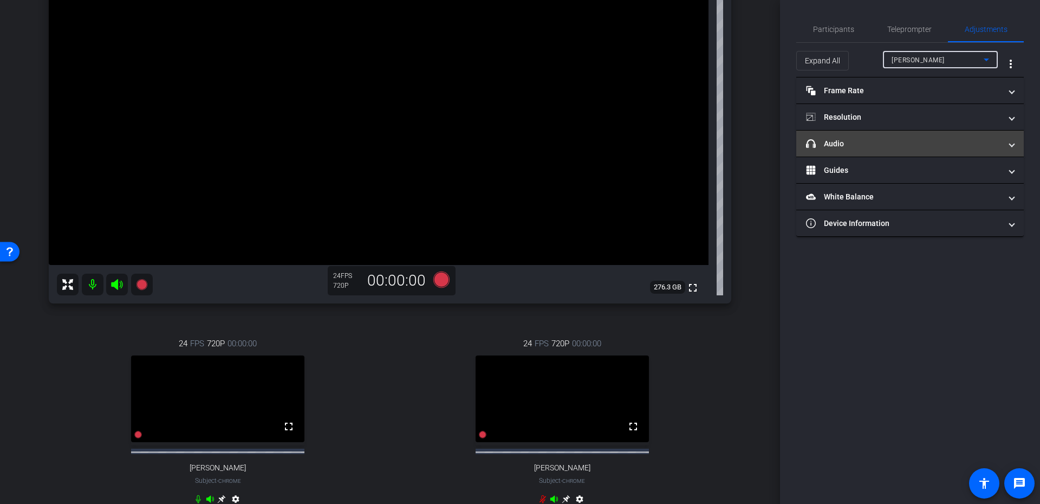
click at [878, 142] on mat-panel-title "headphone icon Audio" at bounding box center [903, 143] width 195 height 11
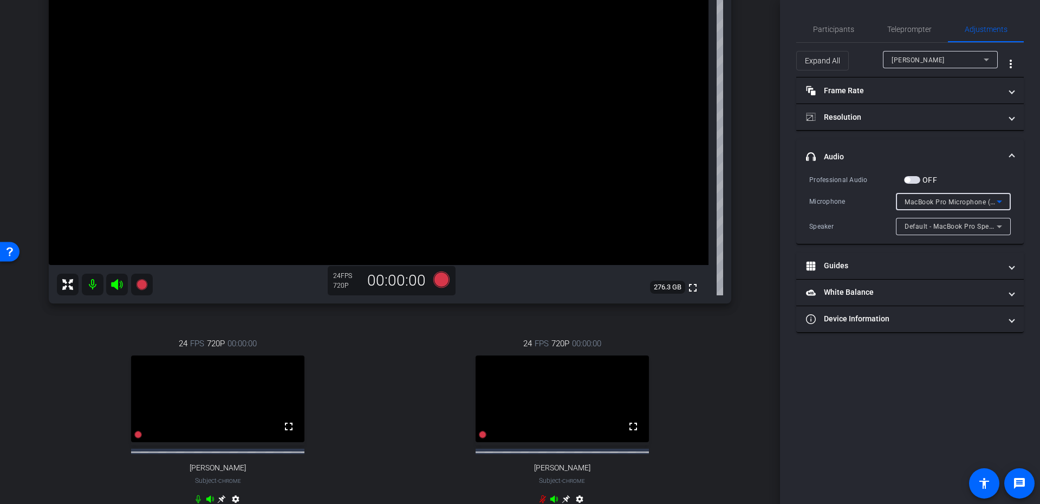
click at [968, 201] on span "MacBook Pro Microphone (Built-in)" at bounding box center [959, 201] width 110 height 9
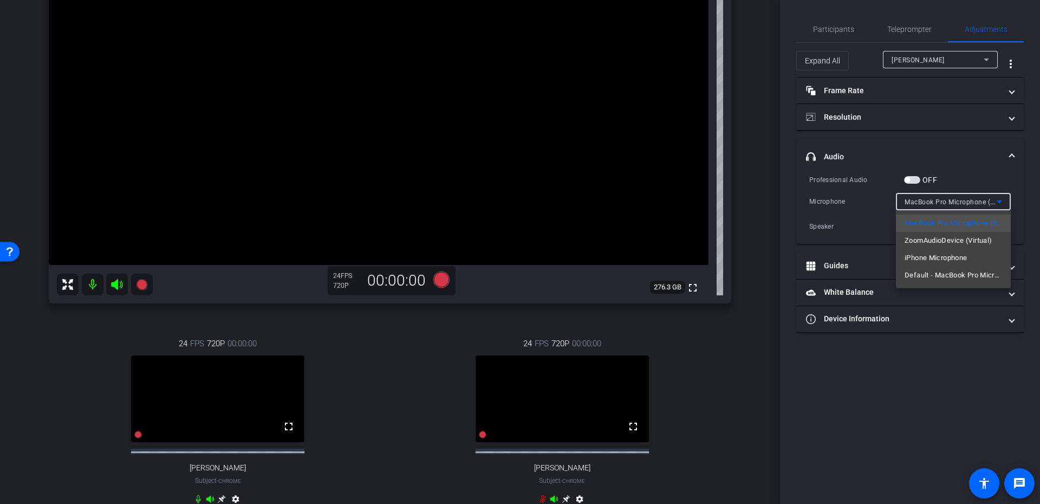
click at [977, 196] on div at bounding box center [520, 252] width 1040 height 504
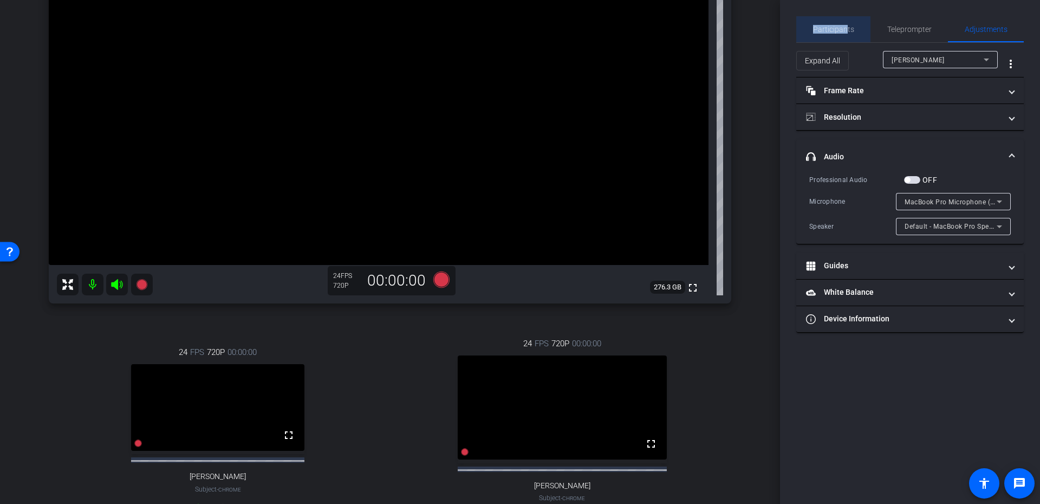
click at [845, 26] on span "Participants" at bounding box center [833, 29] width 41 height 8
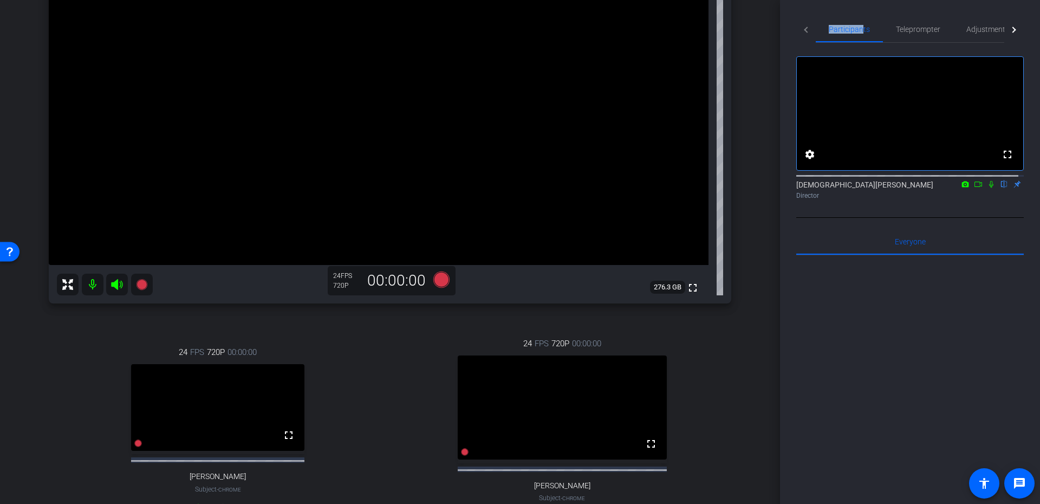
click at [1004, 25] on div at bounding box center [1013, 29] width 19 height 27
click at [982, 27] on span "Adjustments" at bounding box center [965, 29] width 43 height 8
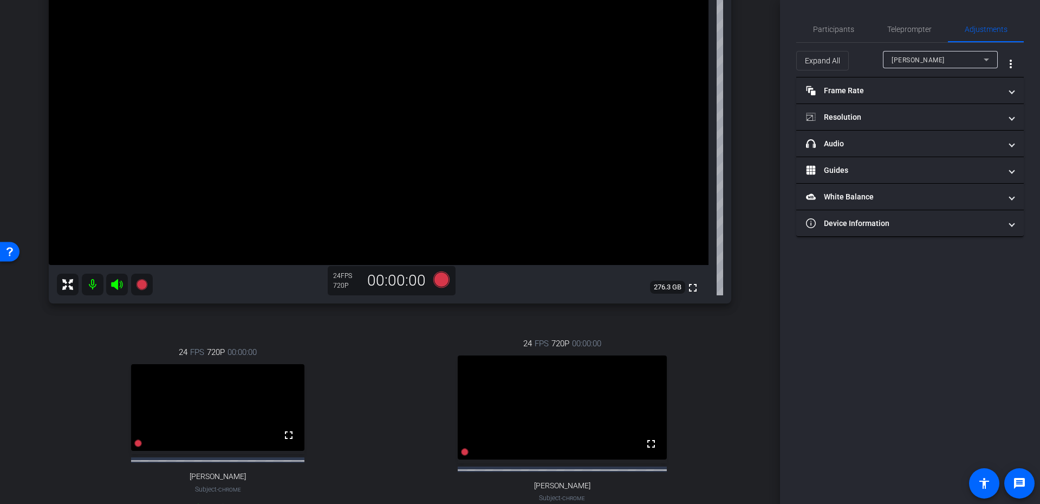
click at [957, 45] on div "Expand All Veronica Goudzward more_vert" at bounding box center [909, 60] width 227 height 35
click at [958, 55] on div "Veronica Goudzward" at bounding box center [937, 60] width 92 height 14
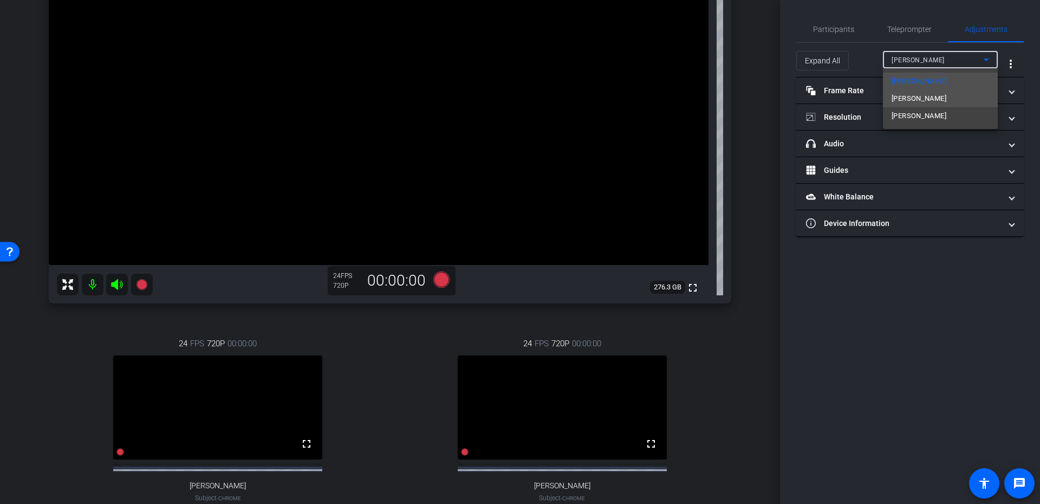
click at [941, 99] on mat-option "Jen" at bounding box center [940, 98] width 115 height 17
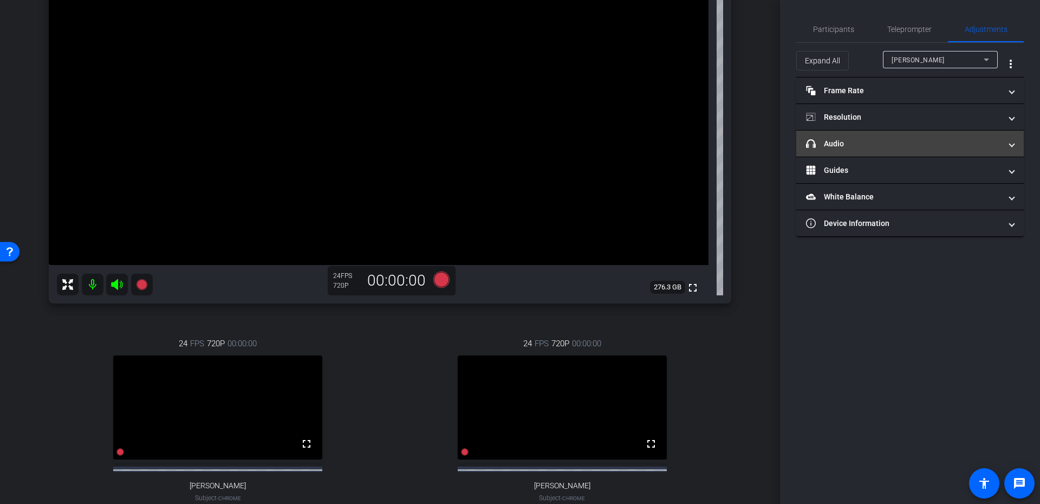
click at [901, 147] on mat-panel-title "headphone icon Audio" at bounding box center [903, 143] width 195 height 11
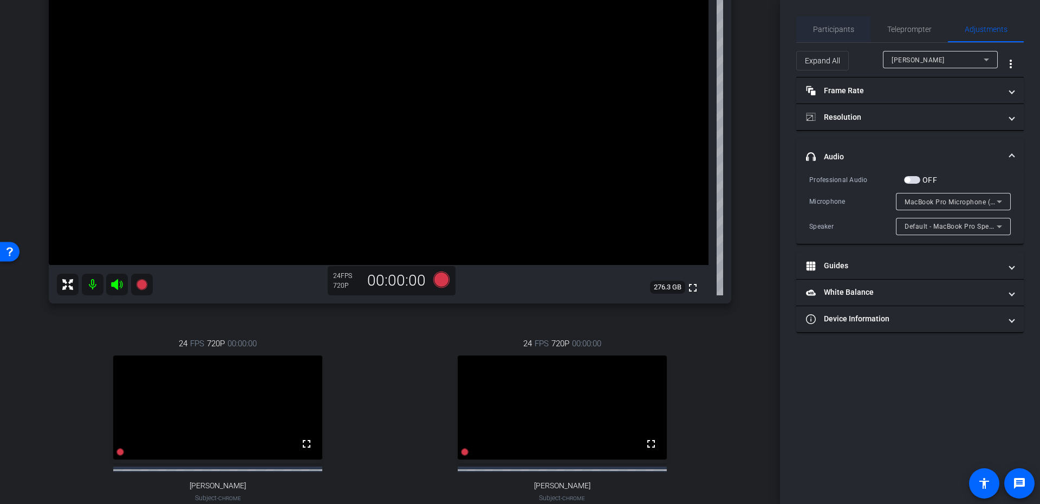
click at [859, 35] on div "Participants" at bounding box center [833, 29] width 74 height 26
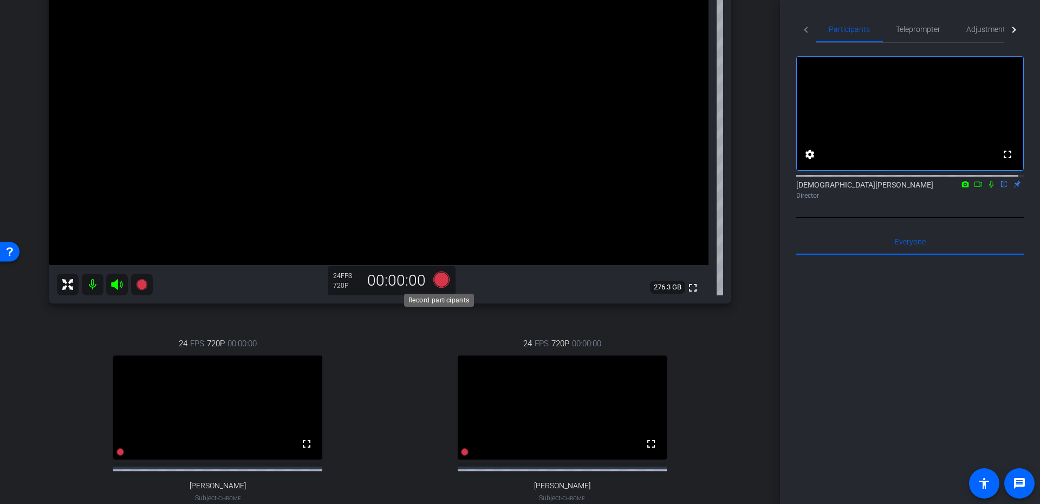
click at [438, 284] on icon at bounding box center [441, 279] width 16 height 16
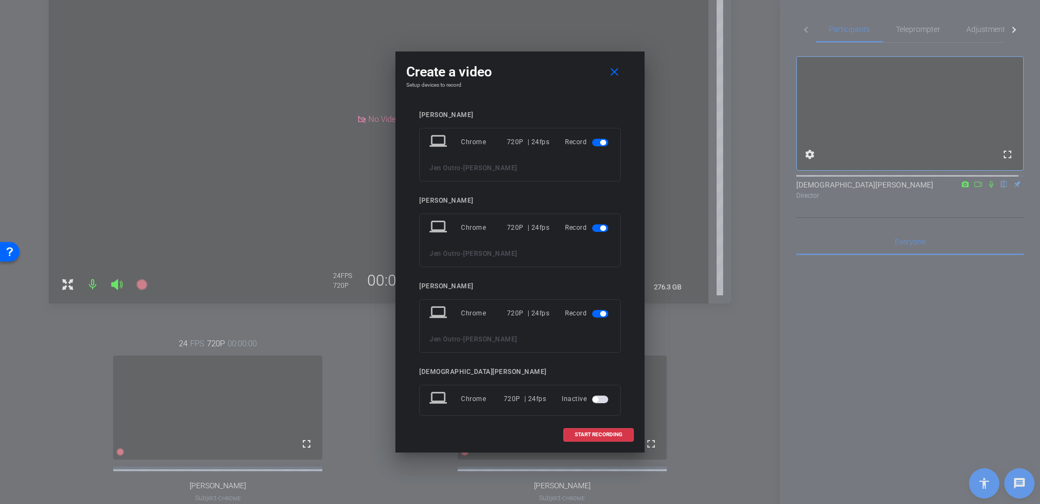
click at [592, 140] on span "button" at bounding box center [600, 143] width 16 height 8
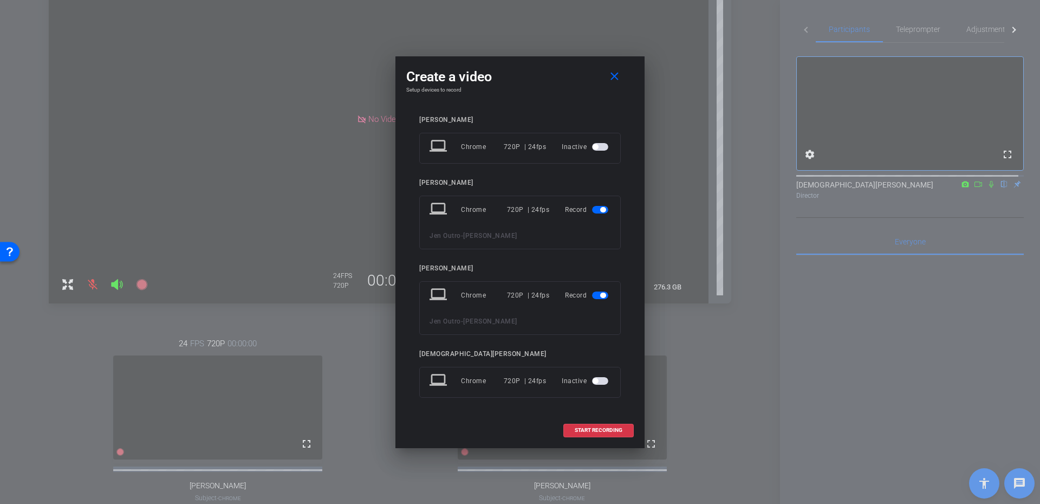
click at [597, 294] on span "button" at bounding box center [600, 295] width 16 height 8
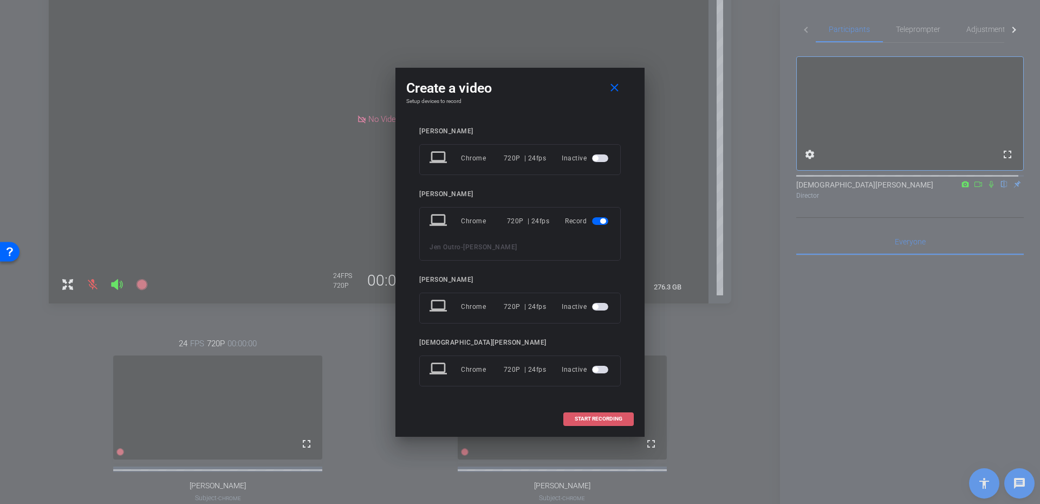
click at [602, 422] on span at bounding box center [598, 419] width 69 height 26
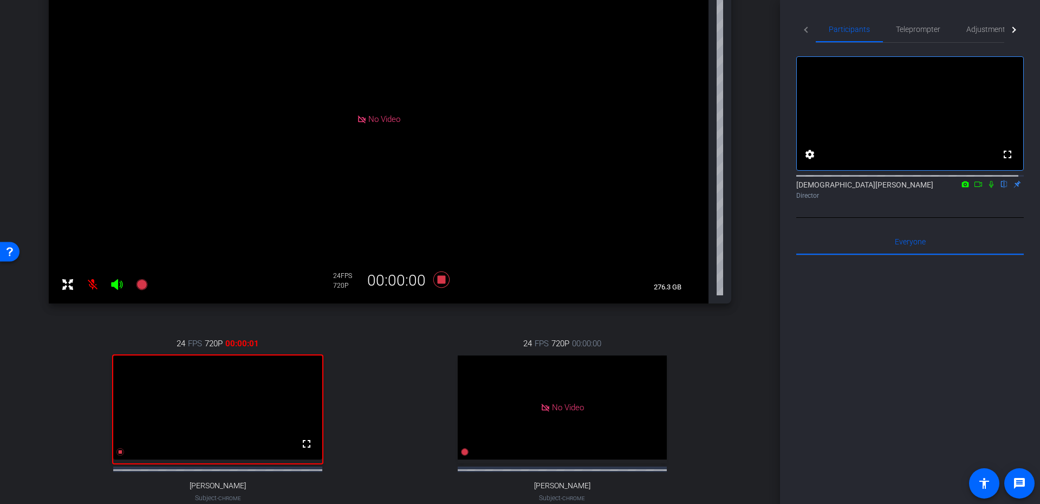
click at [985, 189] on mat-icon at bounding box center [991, 184] width 13 height 10
click at [993, 34] on span "Adjustments" at bounding box center [987, 29] width 43 height 26
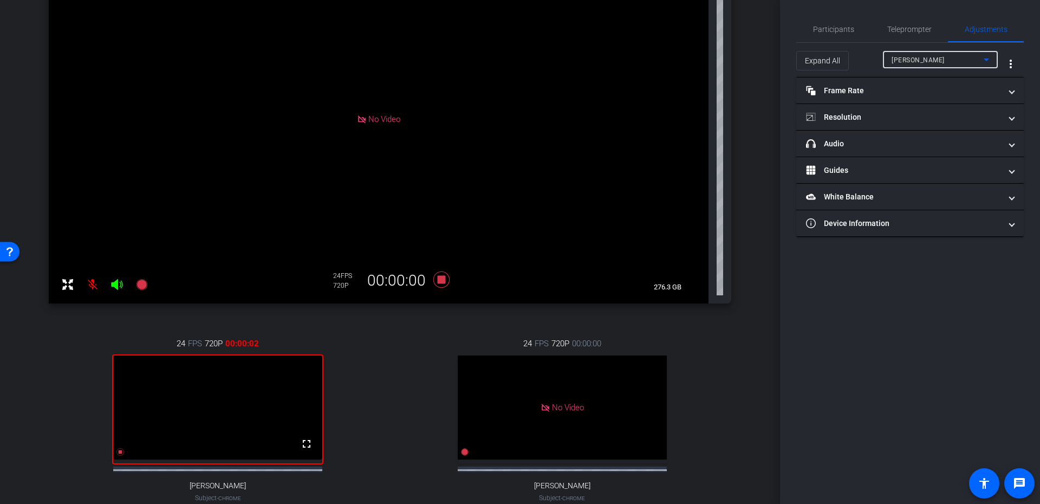
click at [979, 53] on div "Veronica Goudzward" at bounding box center [937, 60] width 92 height 14
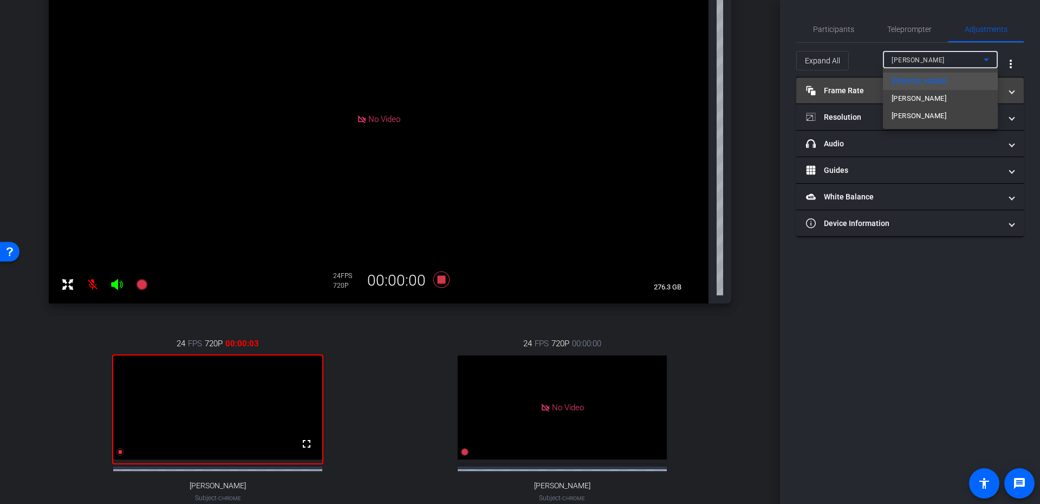
click at [952, 92] on mat-option "Jen" at bounding box center [940, 98] width 115 height 17
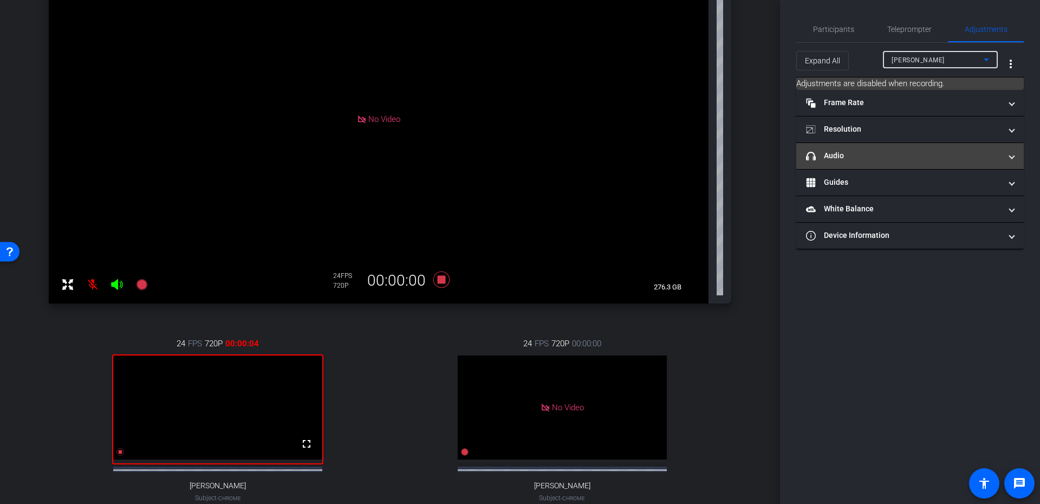
click at [905, 155] on mat-panel-title "headphone icon Audio" at bounding box center [903, 155] width 195 height 11
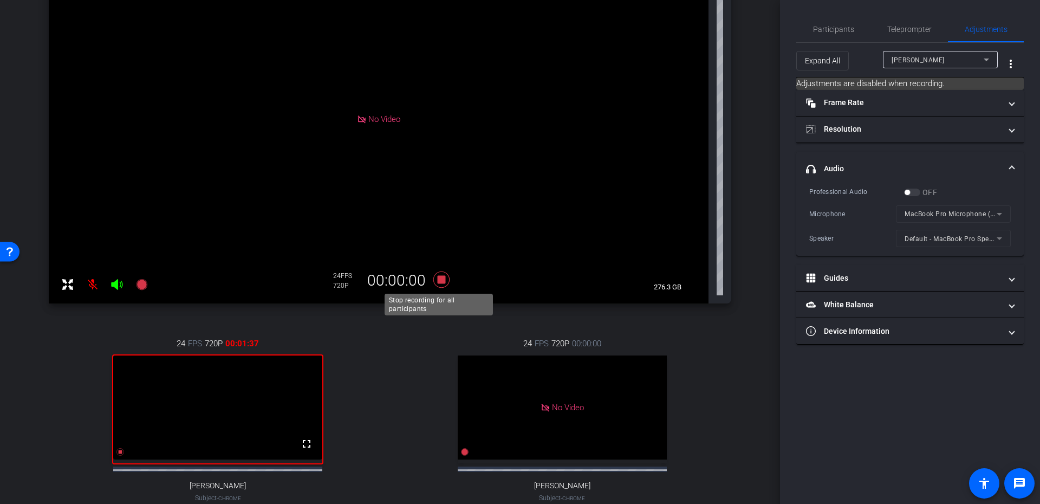
click at [444, 283] on icon at bounding box center [441, 279] width 26 height 19
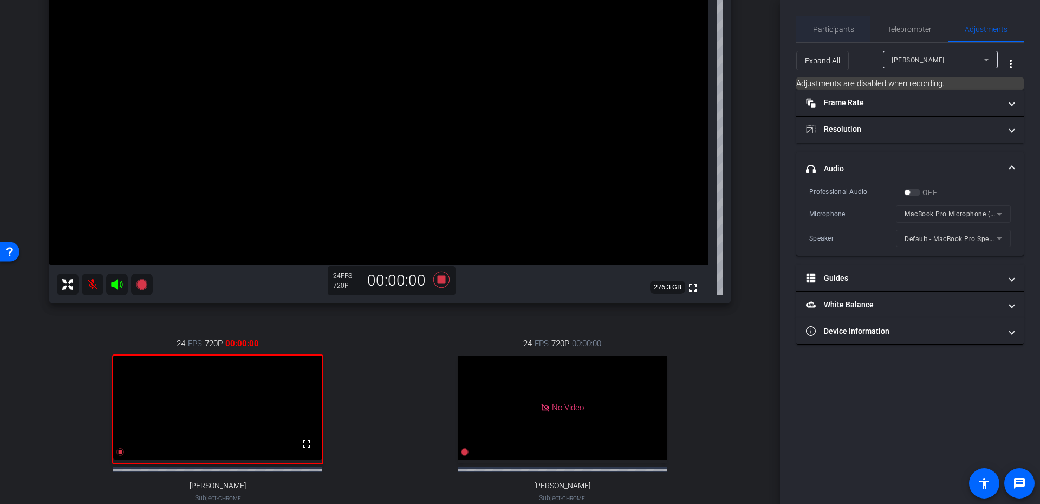
click at [817, 21] on span "Participants" at bounding box center [833, 29] width 41 height 26
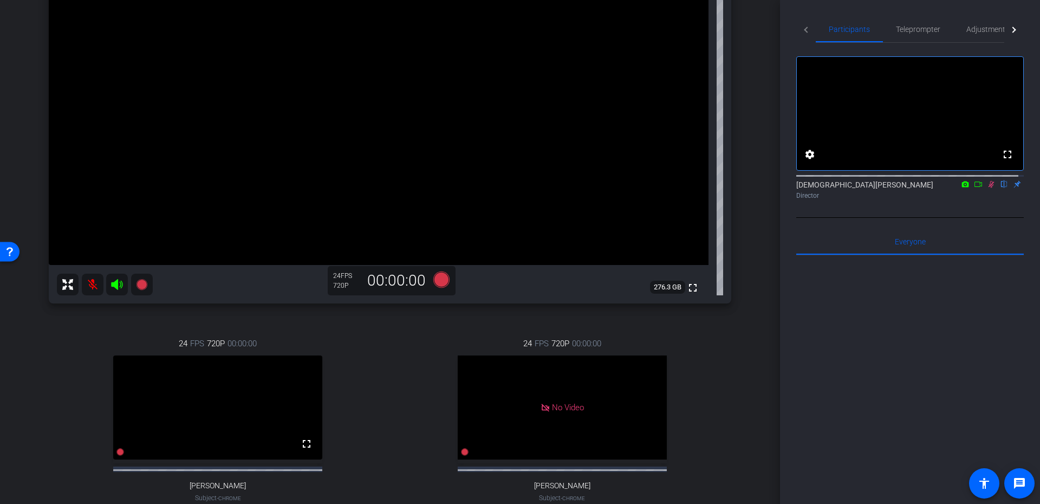
click at [987, 188] on icon at bounding box center [991, 184] width 9 height 8
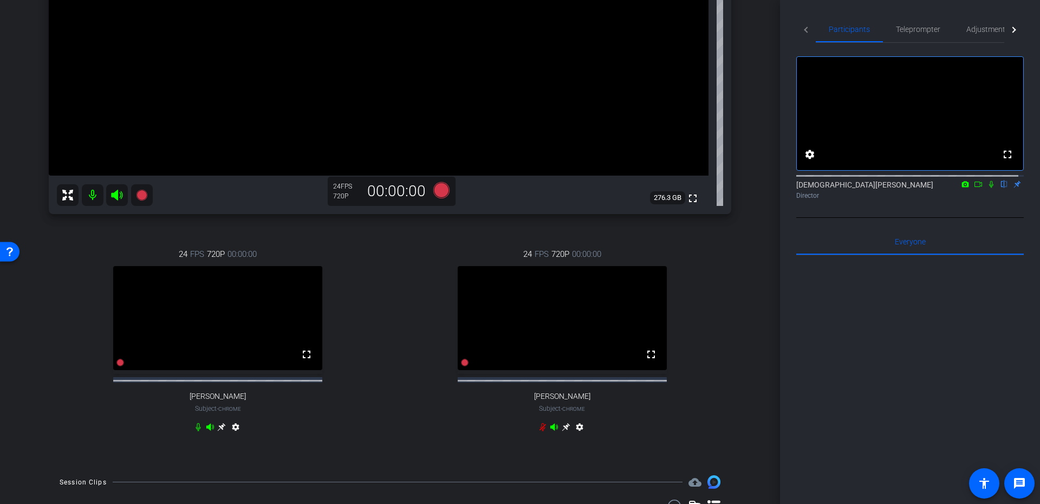
scroll to position [202, 0]
